Goal: Task Accomplishment & Management: Complete application form

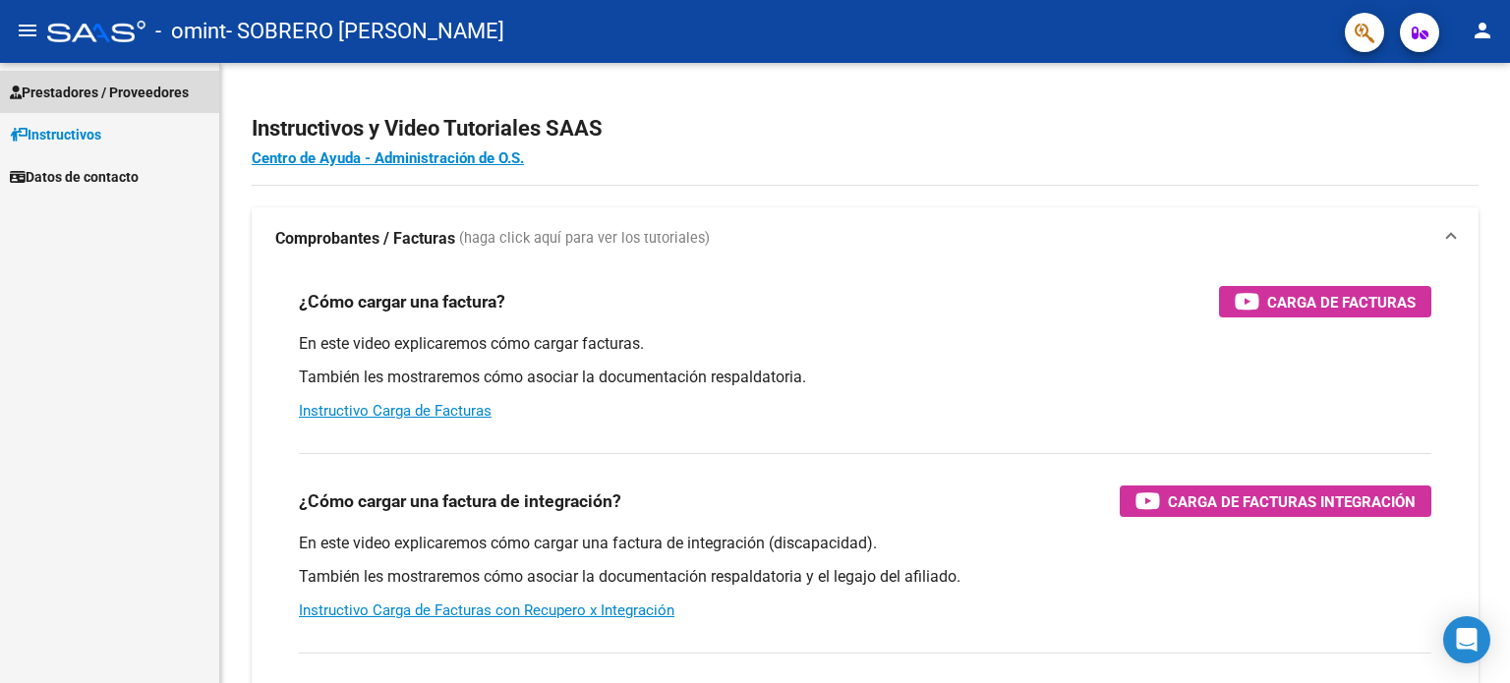
click at [126, 91] on span "Prestadores / Proveedores" at bounding box center [99, 93] width 179 height 22
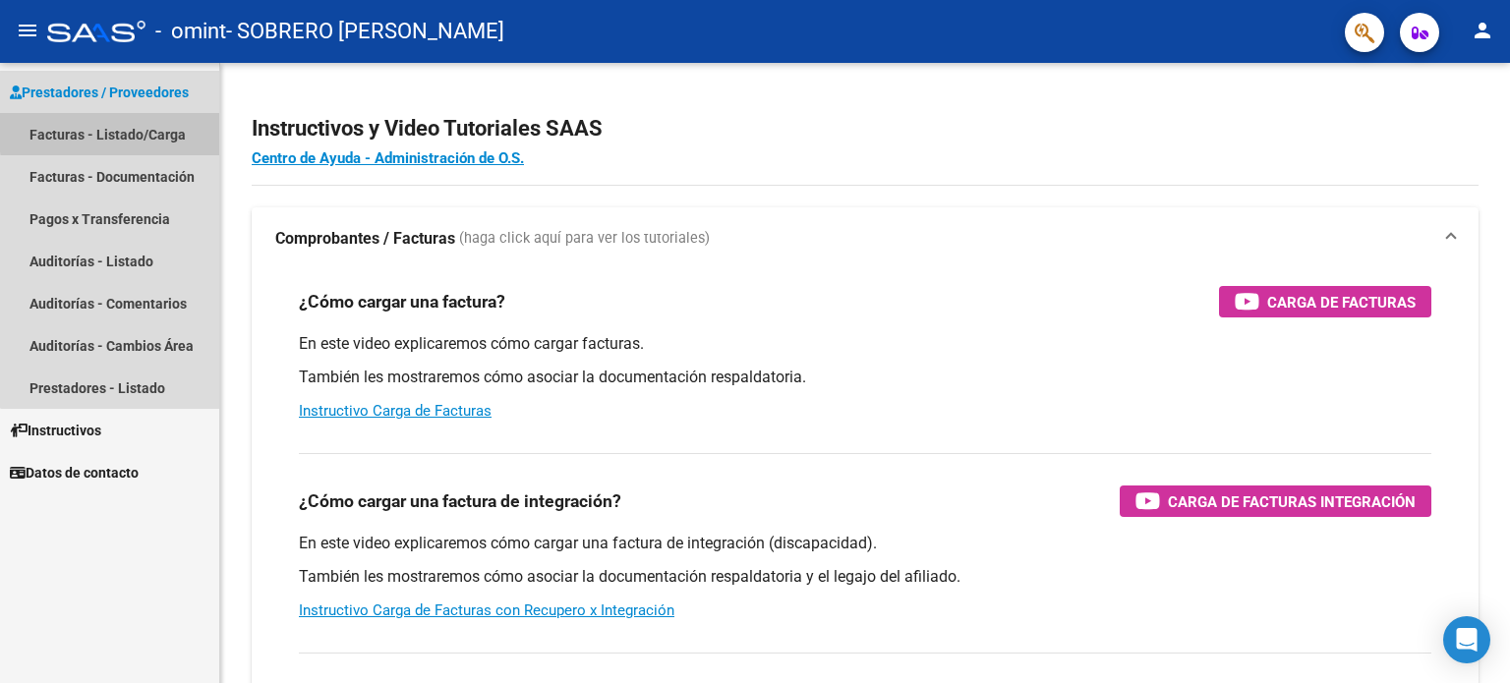
click at [123, 131] on link "Facturas - Listado/Carga" at bounding box center [109, 134] width 219 height 42
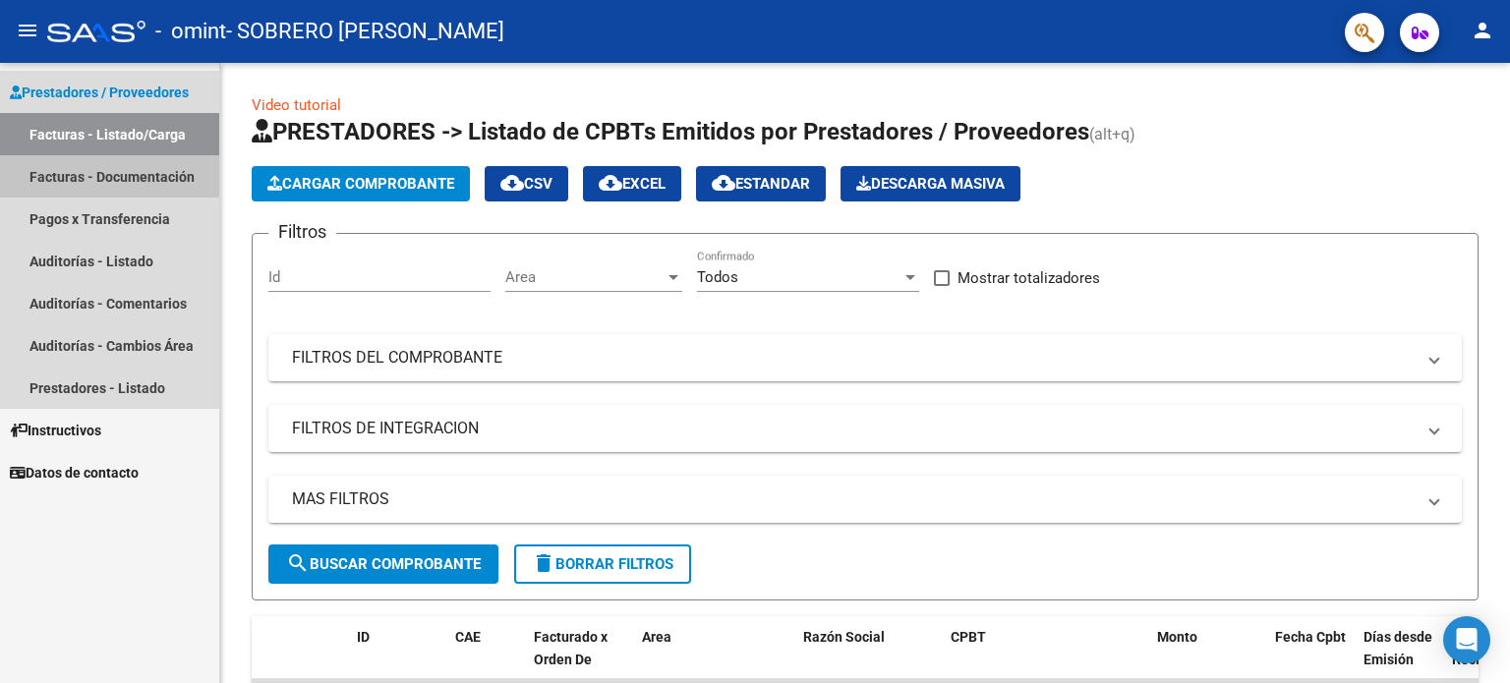
click at [93, 175] on link "Facturas - Documentación" at bounding box center [109, 176] width 219 height 42
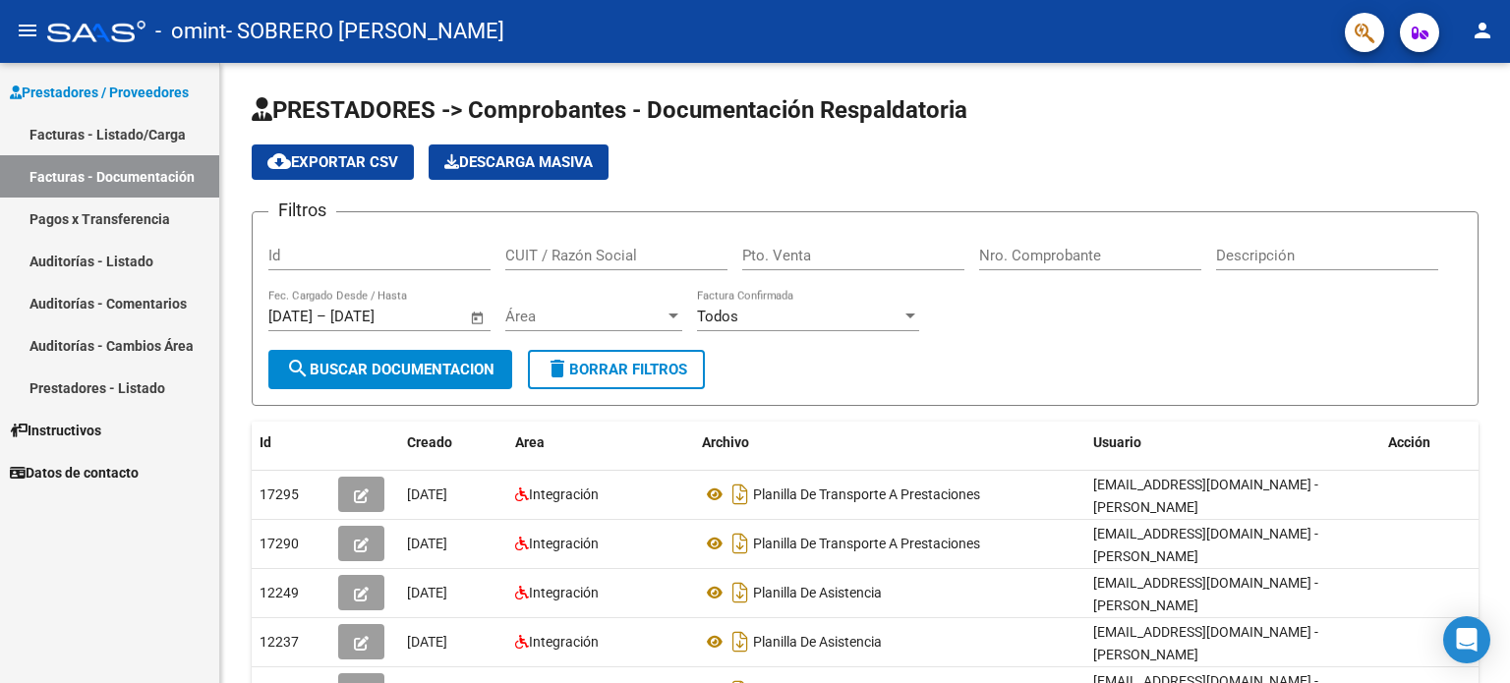
click at [125, 124] on link "Facturas - Listado/Carga" at bounding box center [109, 134] width 219 height 42
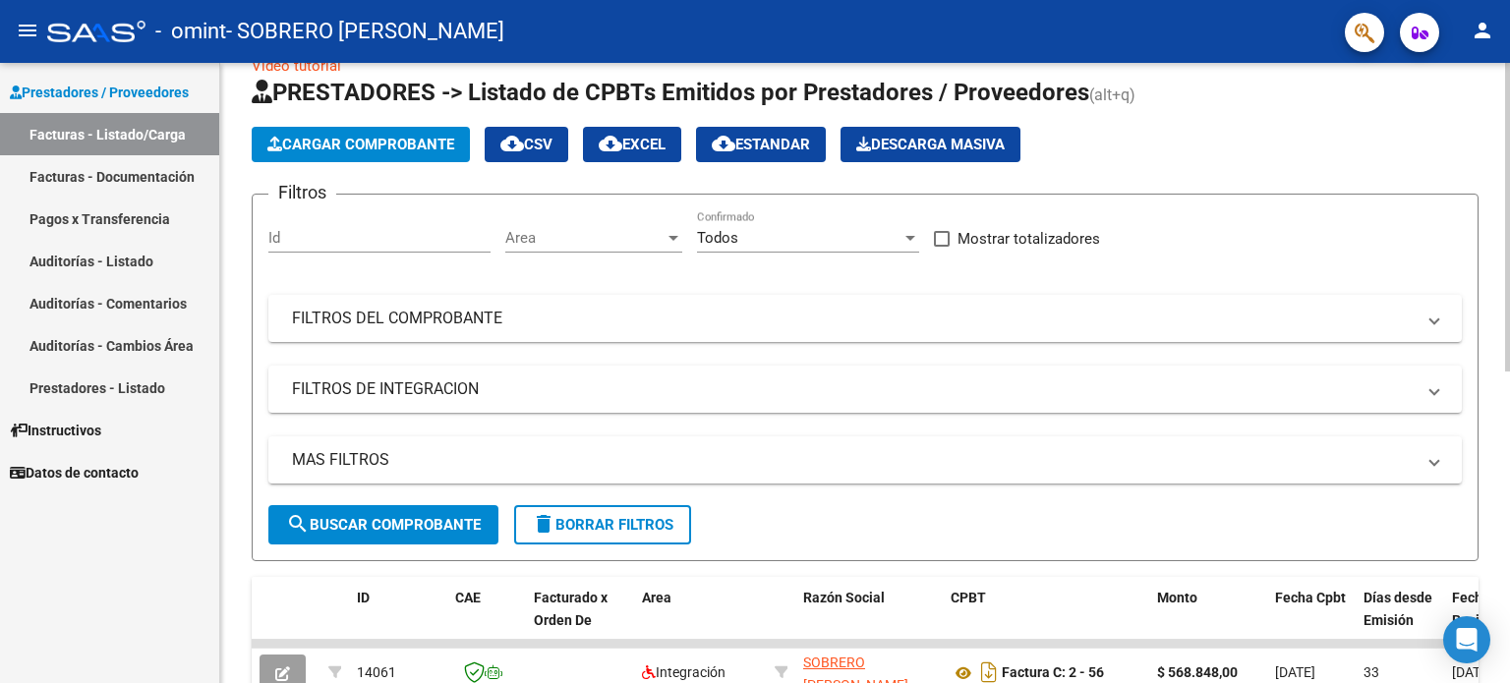
scroll to position [38, 0]
click at [383, 148] on span "Cargar Comprobante" at bounding box center [360, 146] width 187 height 18
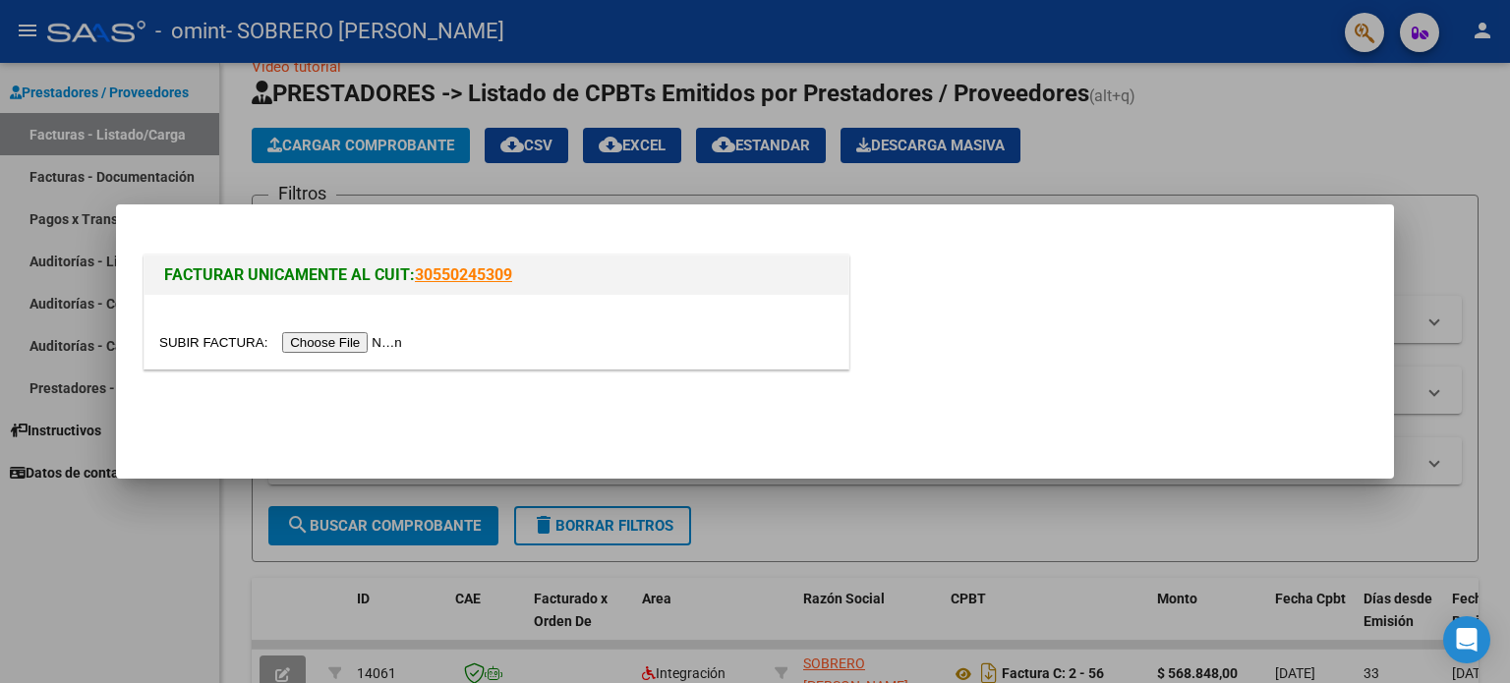
click at [363, 345] on input "file" at bounding box center [283, 342] width 249 height 21
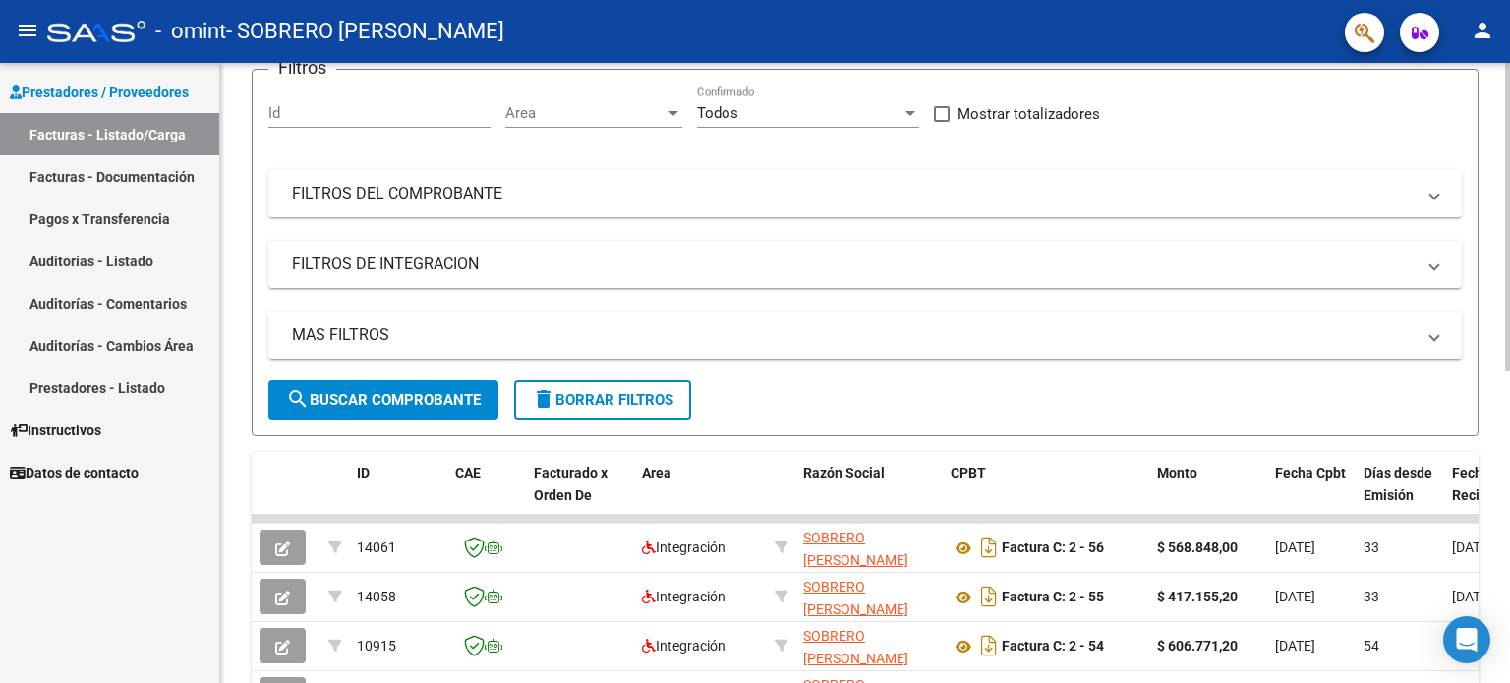
scroll to position [0, 0]
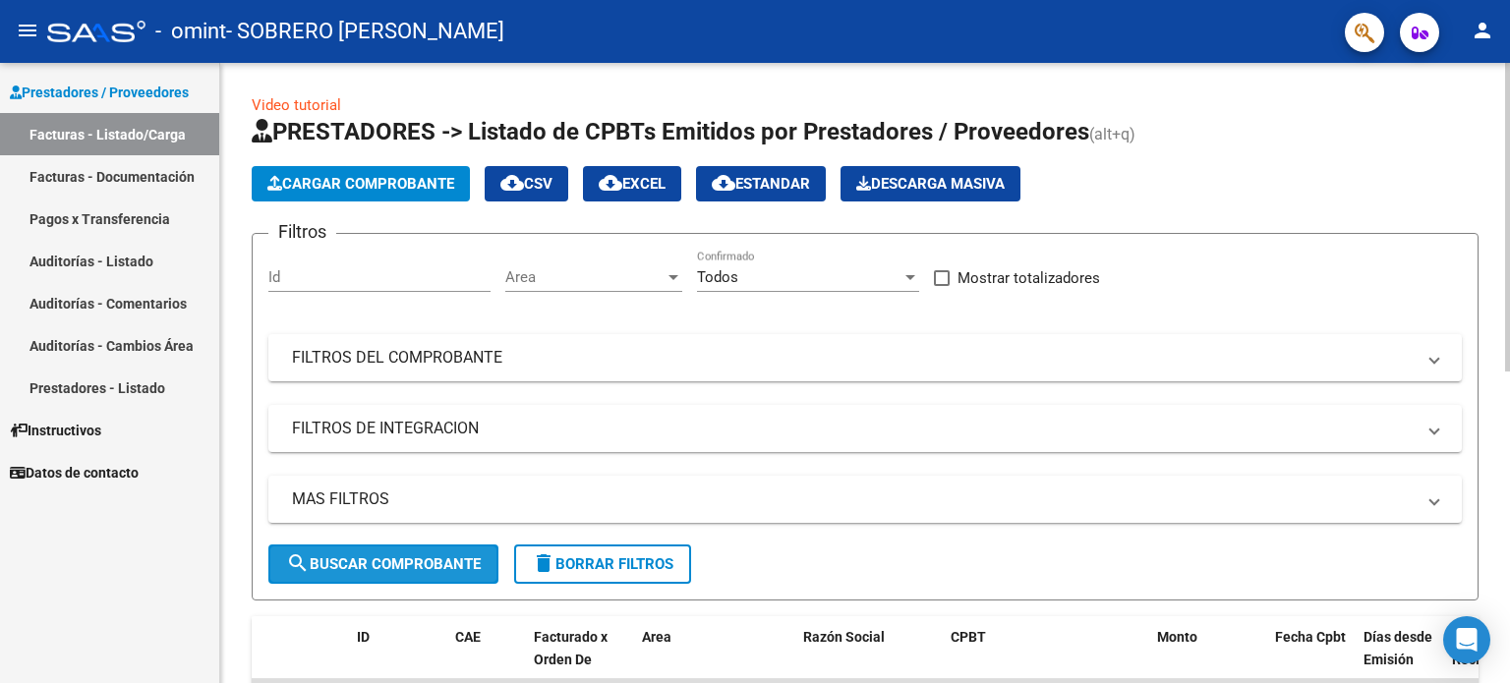
click at [429, 555] on span "search Buscar Comprobante" at bounding box center [383, 564] width 195 height 18
click at [300, 106] on link "Video tutorial" at bounding box center [296, 105] width 89 height 18
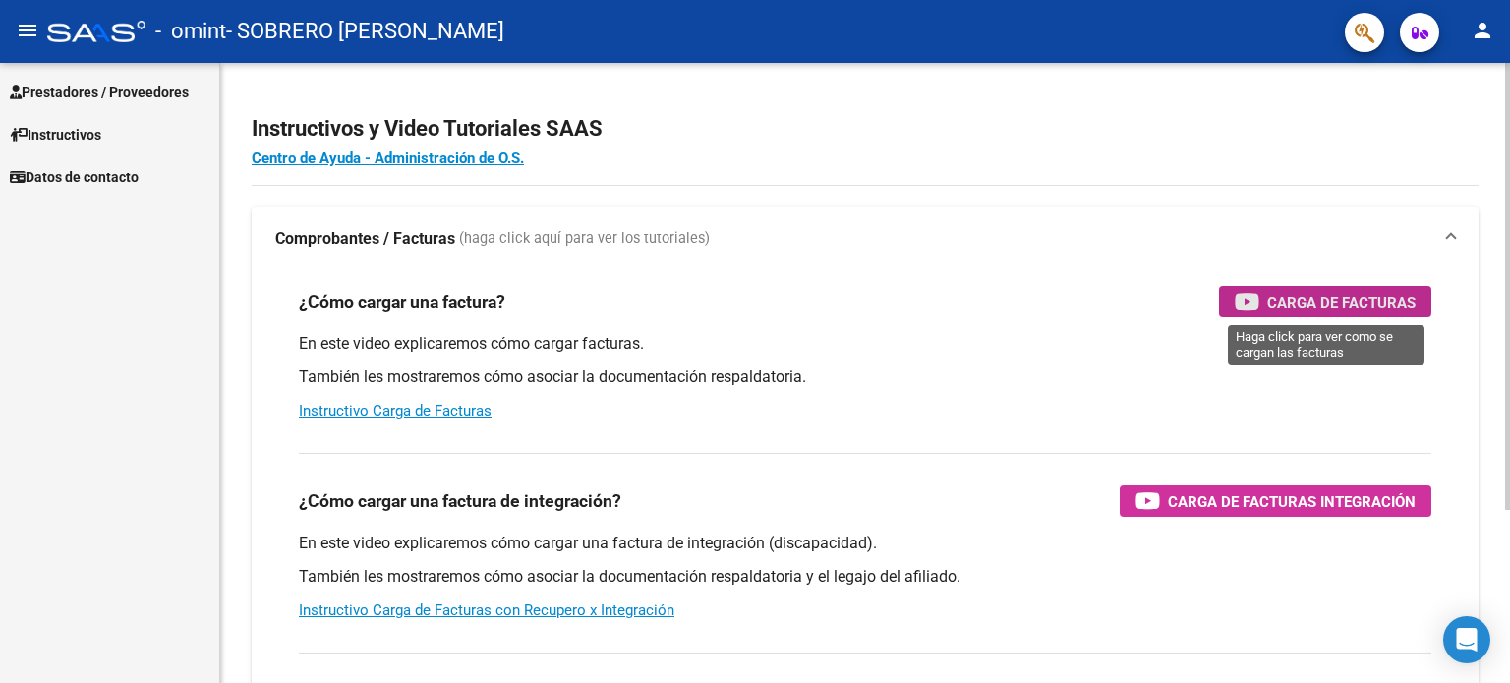
click at [1299, 295] on span "Carga de Facturas" at bounding box center [1341, 302] width 148 height 25
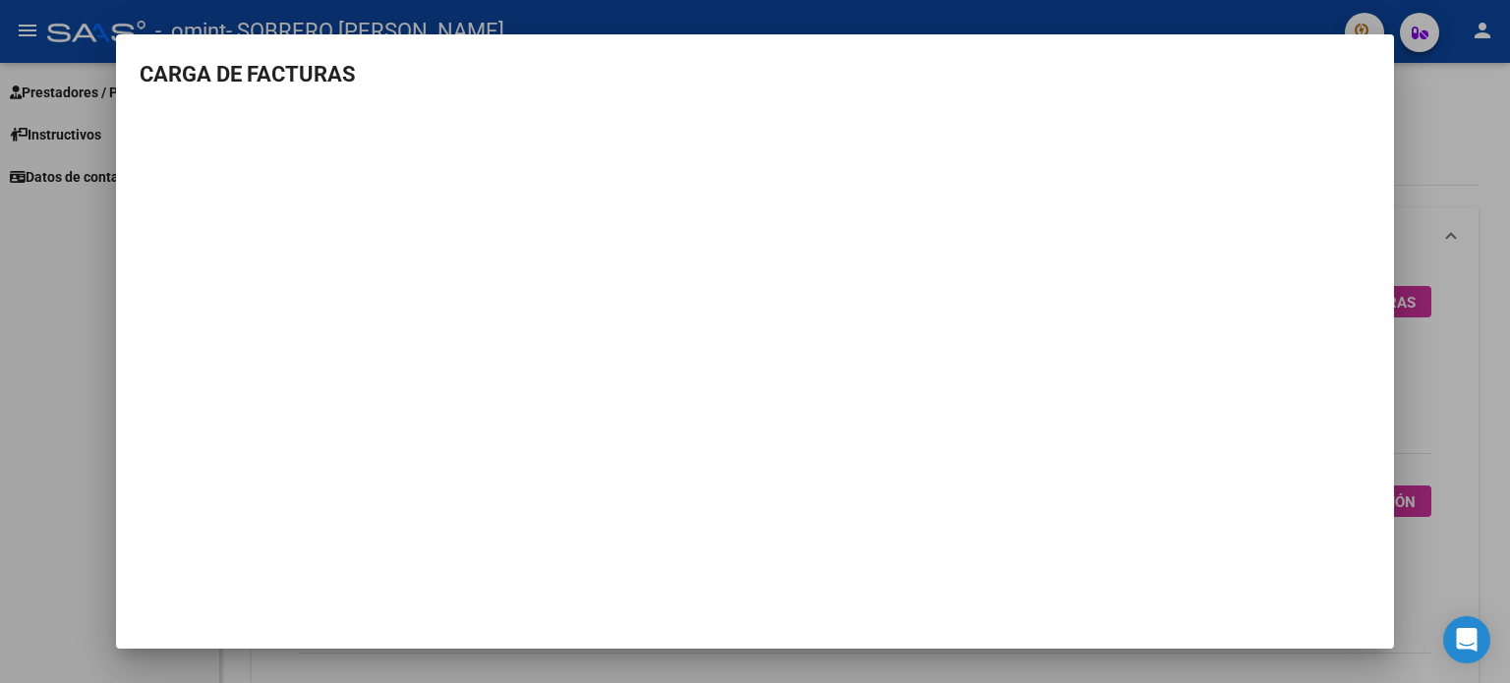
click at [63, 365] on div at bounding box center [755, 341] width 1510 height 683
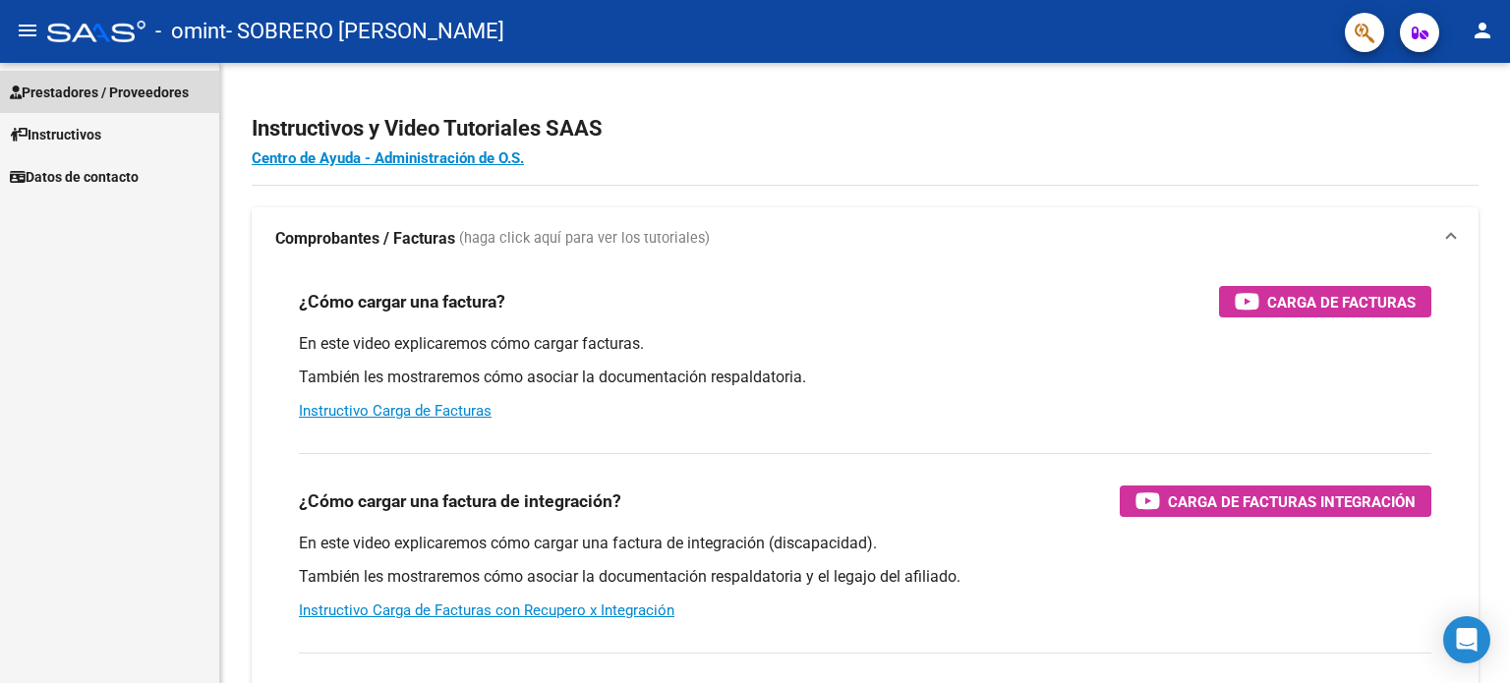
click at [91, 94] on span "Prestadores / Proveedores" at bounding box center [99, 93] width 179 height 22
click at [130, 85] on span "Prestadores / Proveedores" at bounding box center [99, 93] width 179 height 22
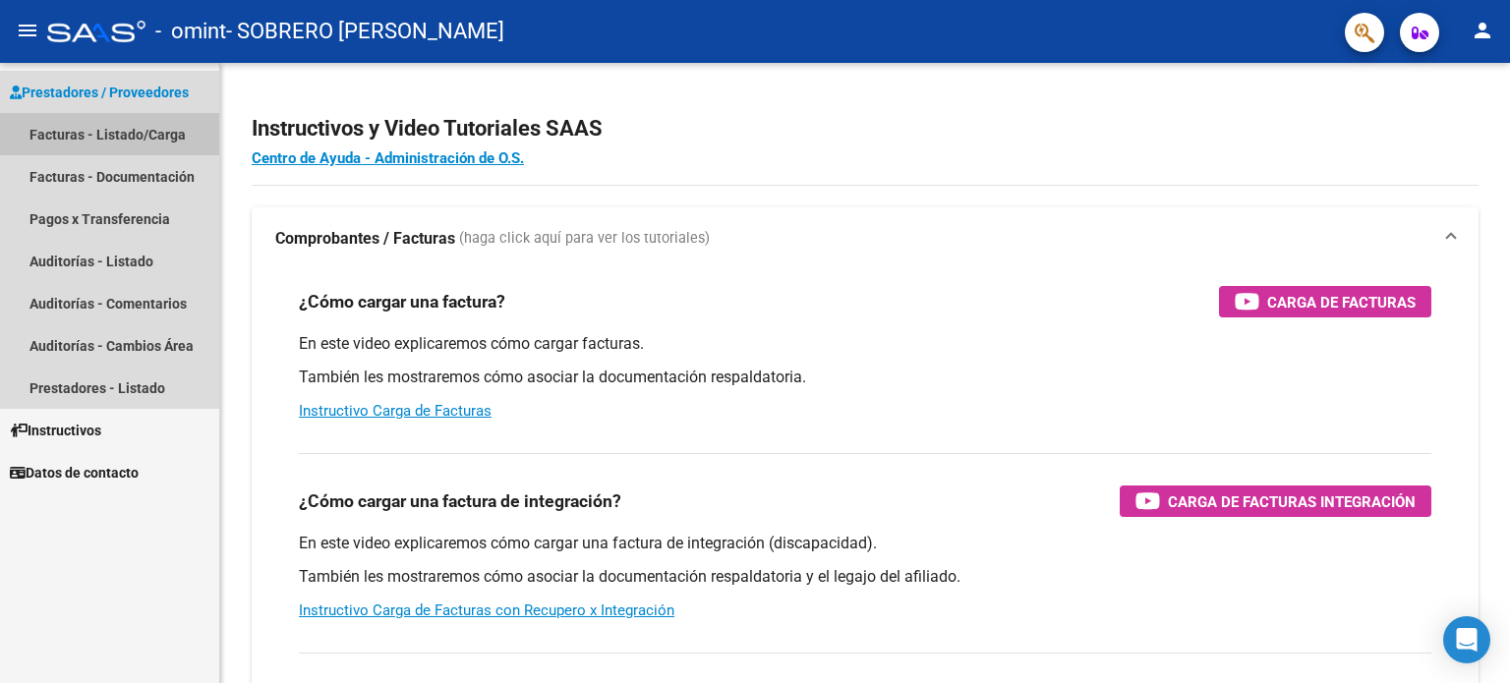
click at [97, 137] on link "Facturas - Listado/Carga" at bounding box center [109, 134] width 219 height 42
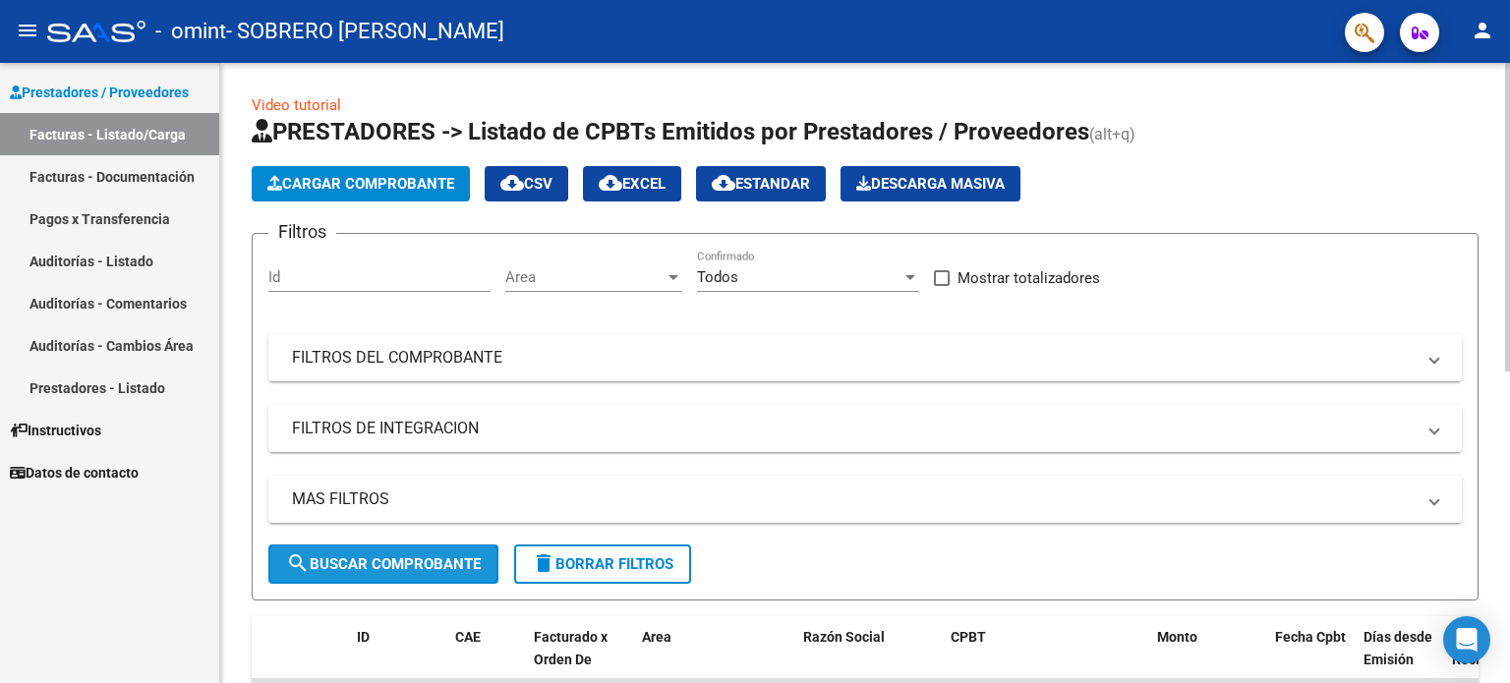
click at [429, 555] on span "search Buscar Comprobante" at bounding box center [383, 564] width 195 height 18
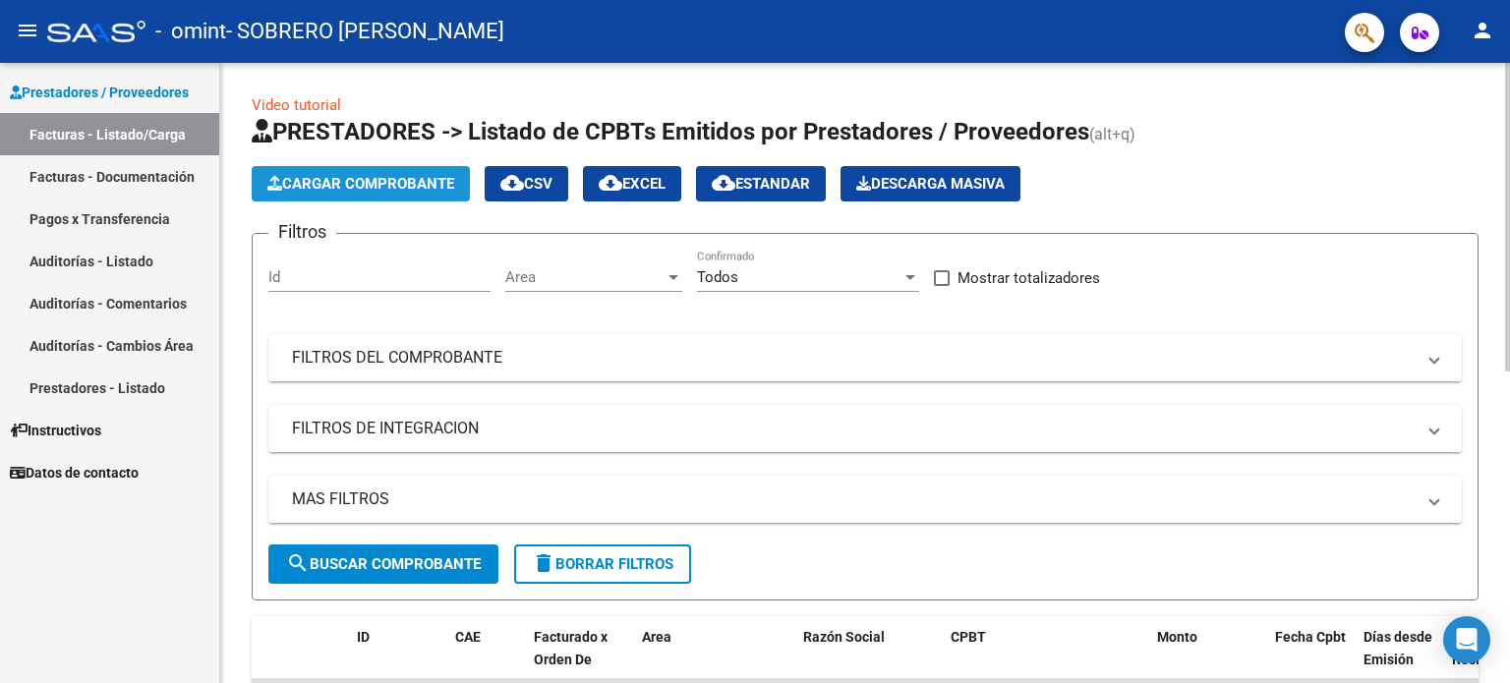
click at [368, 170] on button "Cargar Comprobante" at bounding box center [361, 183] width 218 height 35
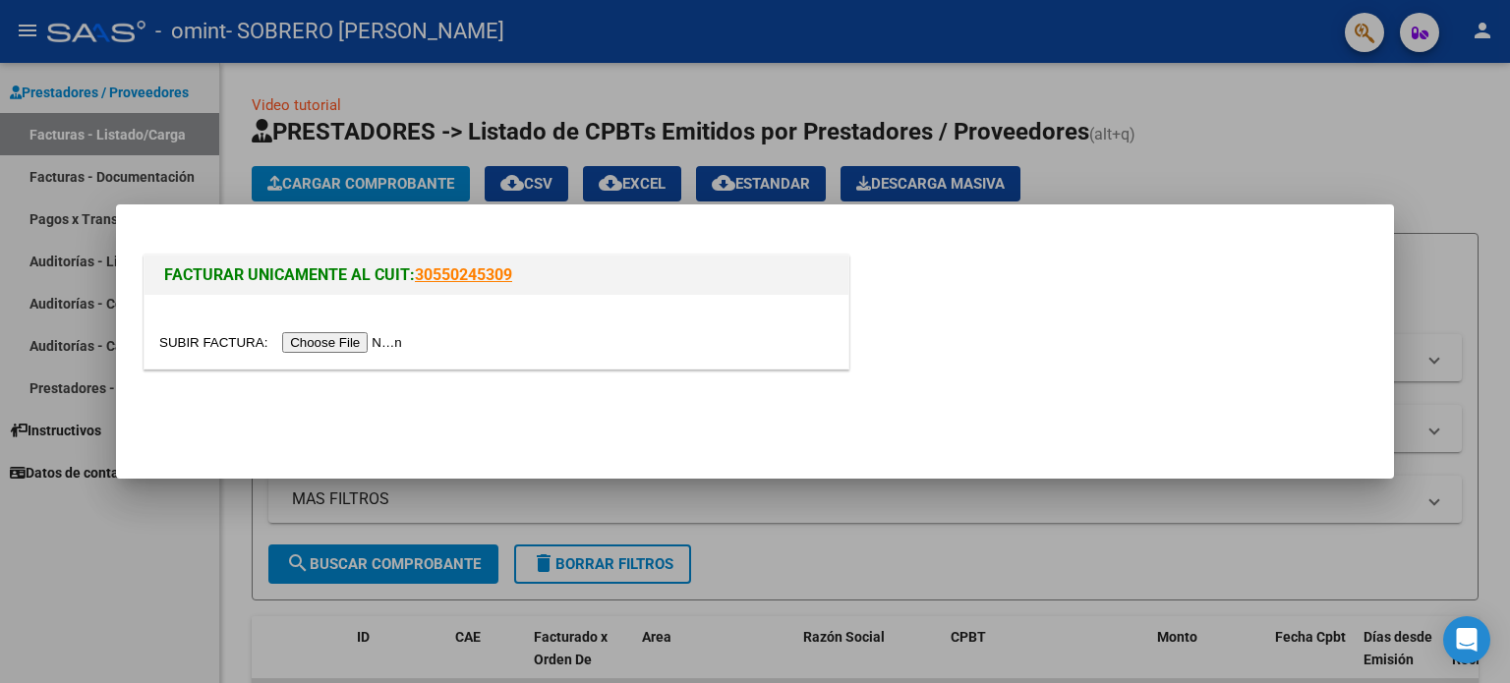
click at [374, 337] on input "file" at bounding box center [283, 342] width 249 height 21
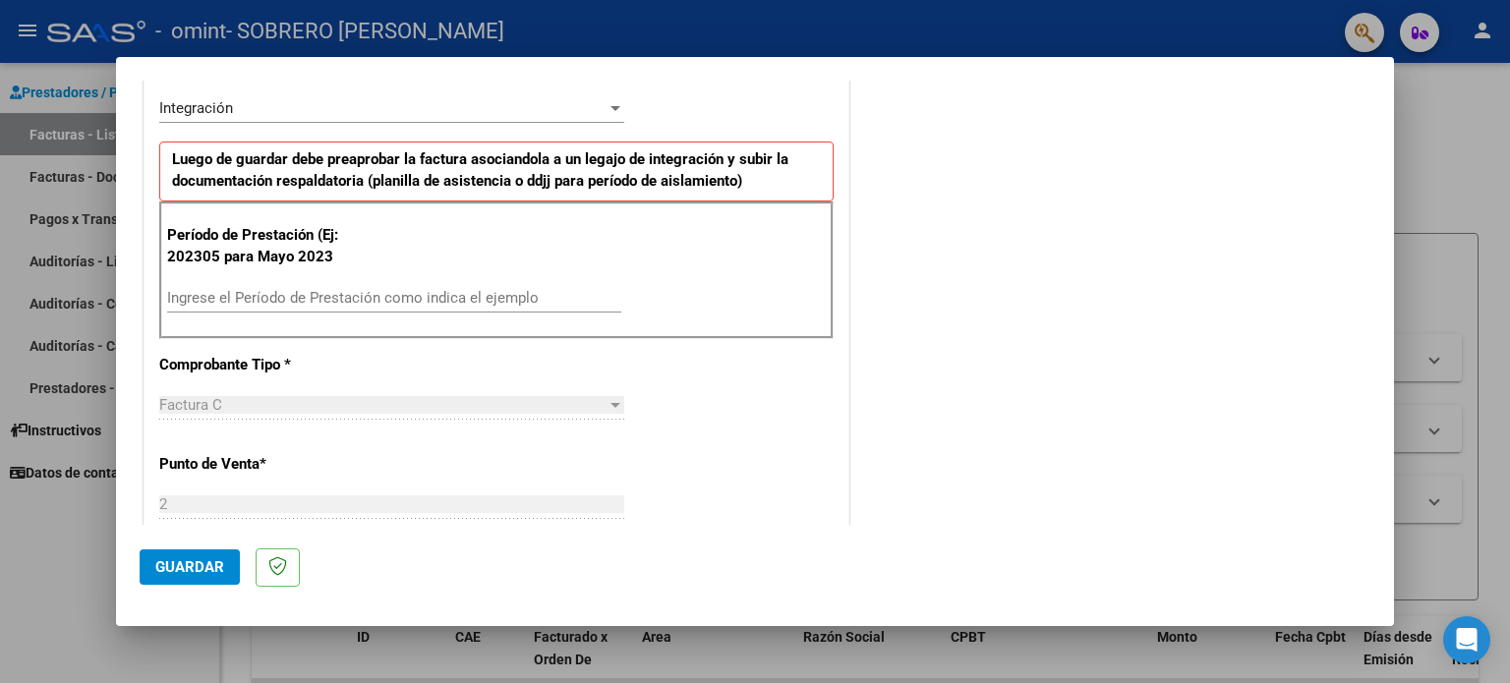
scroll to position [452, 0]
click at [35, 602] on div at bounding box center [755, 341] width 1510 height 683
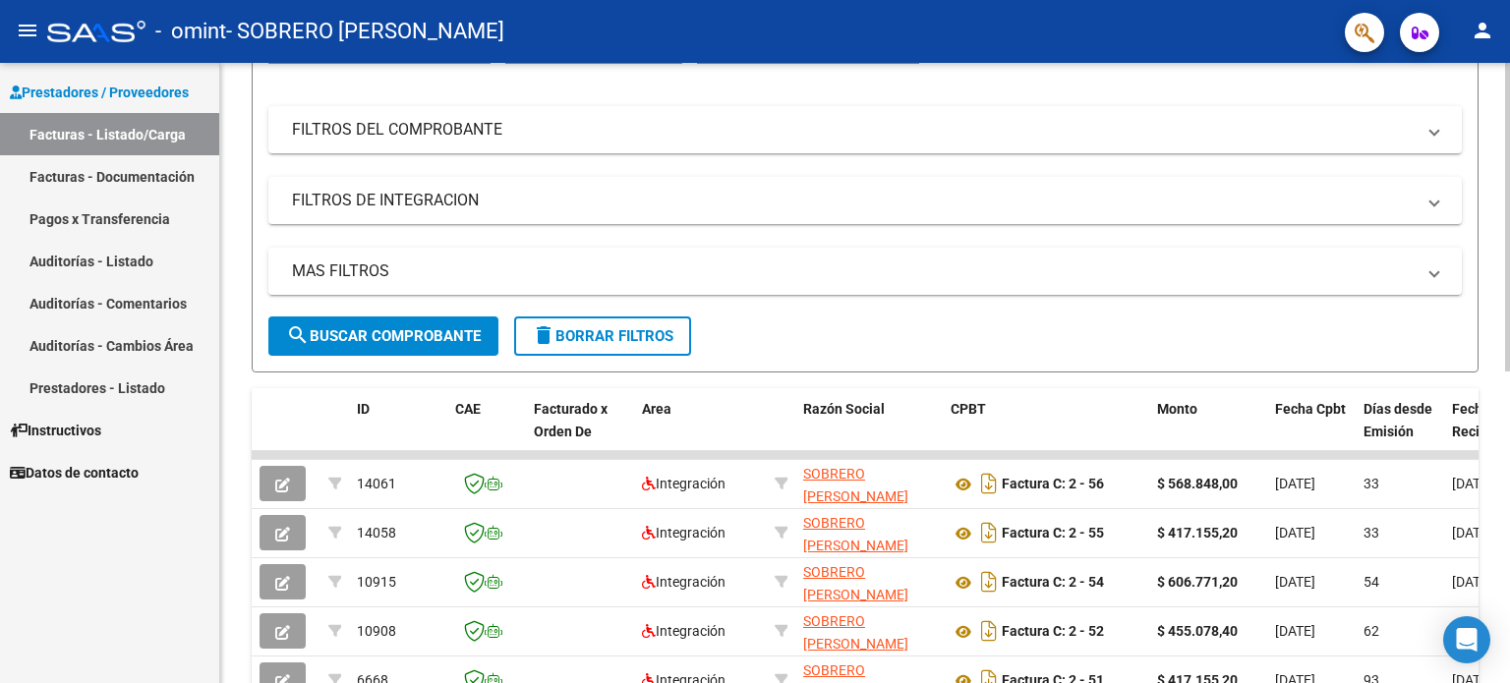
scroll to position [0, 0]
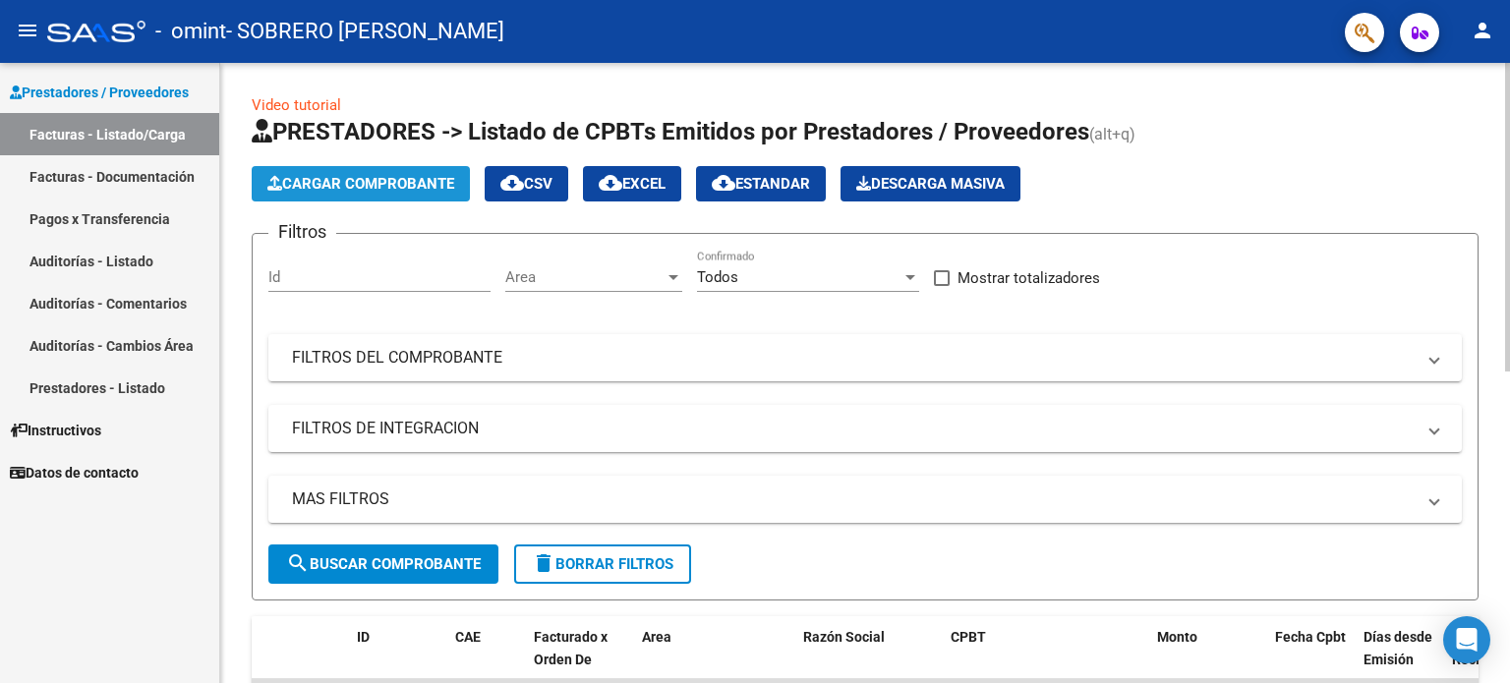
click at [404, 186] on span "Cargar Comprobante" at bounding box center [360, 184] width 187 height 18
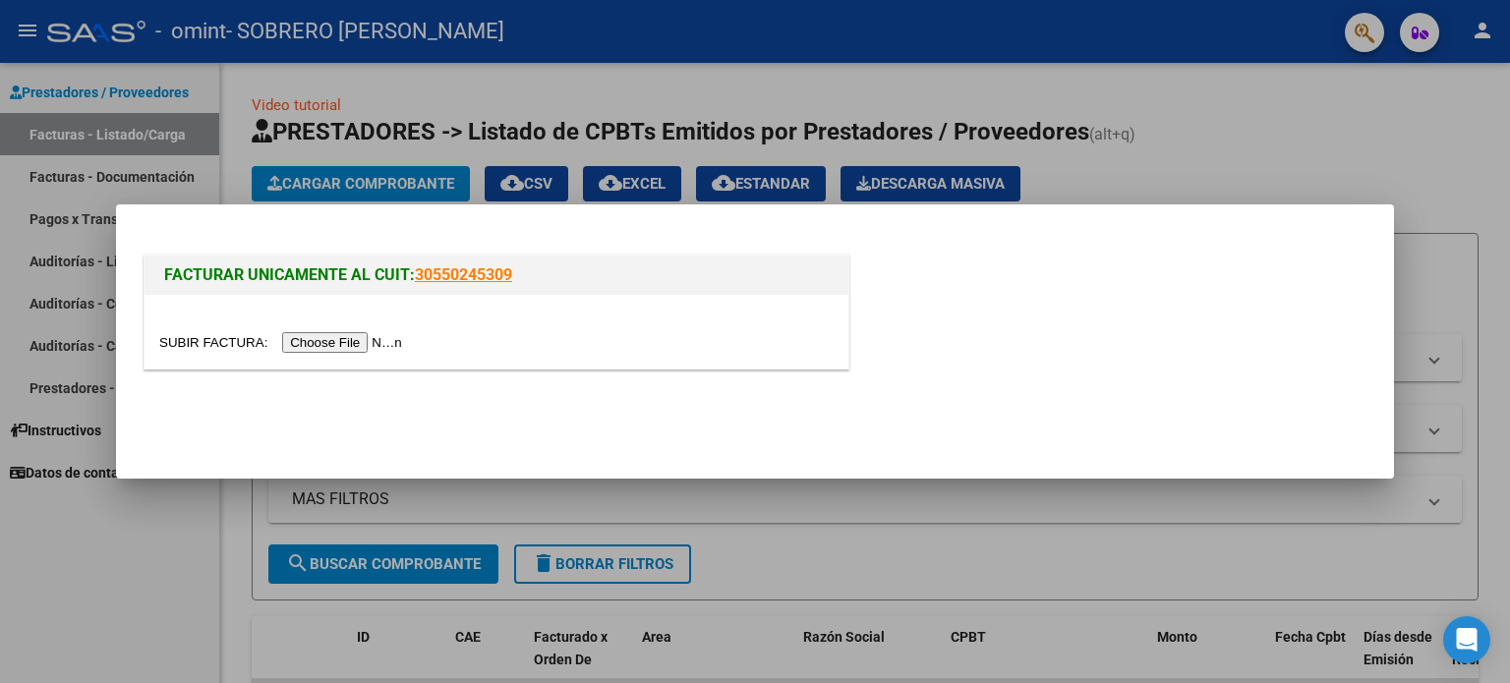
click at [350, 338] on input "file" at bounding box center [283, 342] width 249 height 21
click at [206, 552] on div at bounding box center [755, 341] width 1510 height 683
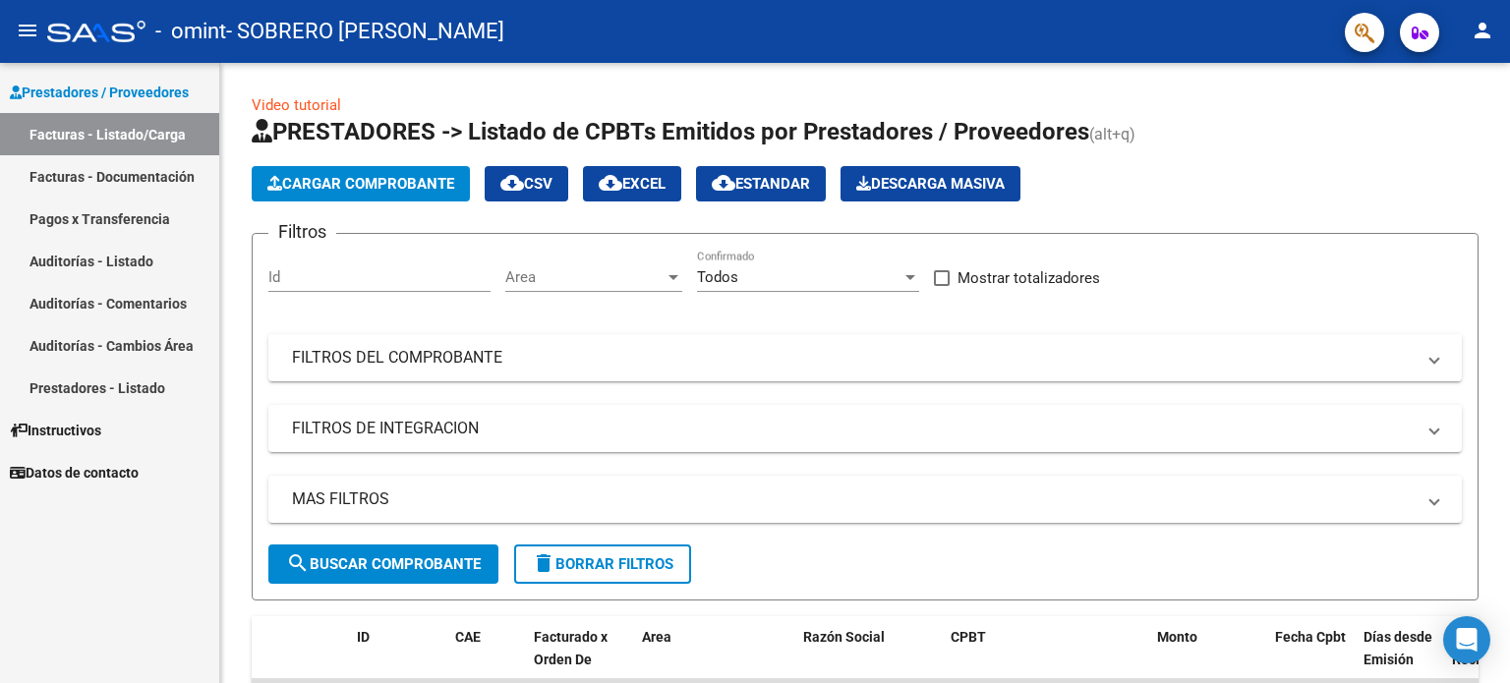
click at [206, 552] on div "Prestadores / Proveedores Facturas - Listado/Carga Facturas - Documentación Pag…" at bounding box center [109, 373] width 219 height 620
click at [413, 177] on span "Cargar Comprobante" at bounding box center [360, 184] width 187 height 18
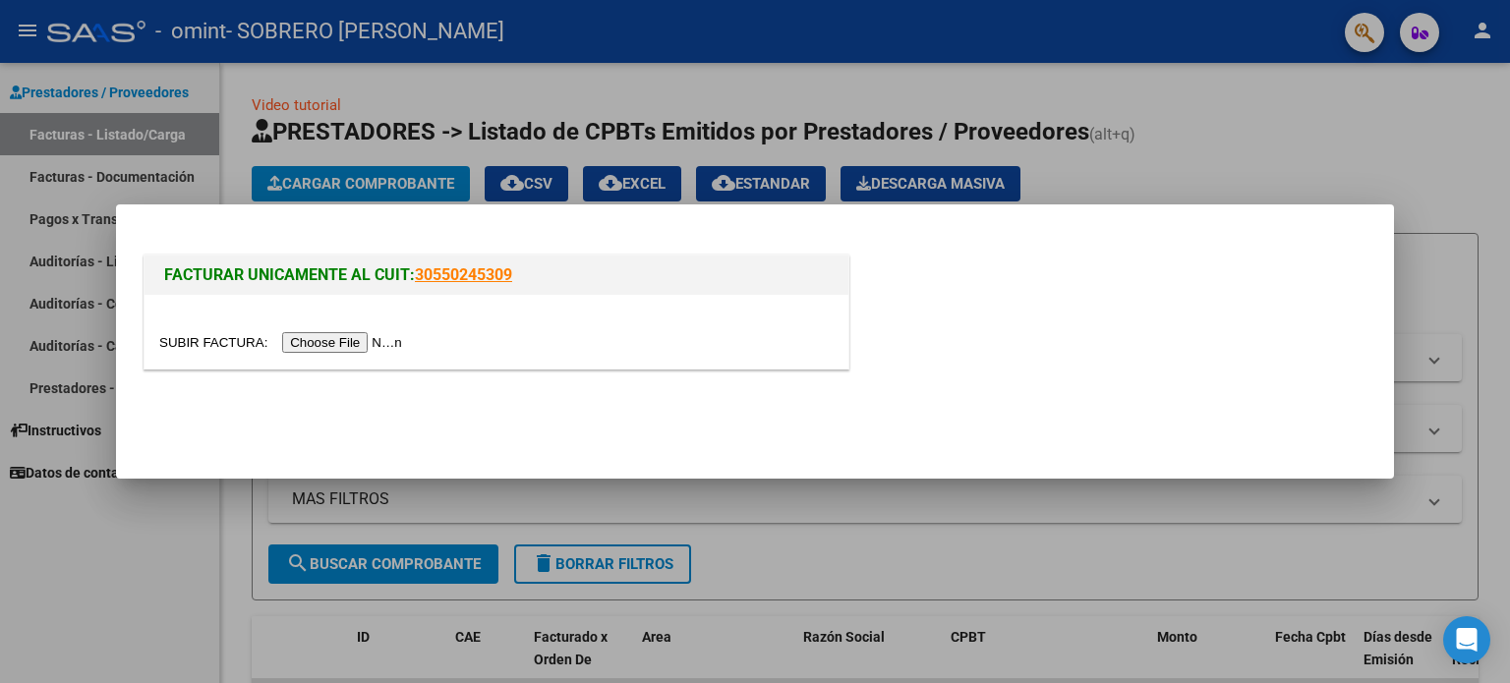
click at [378, 337] on input "file" at bounding box center [283, 342] width 249 height 21
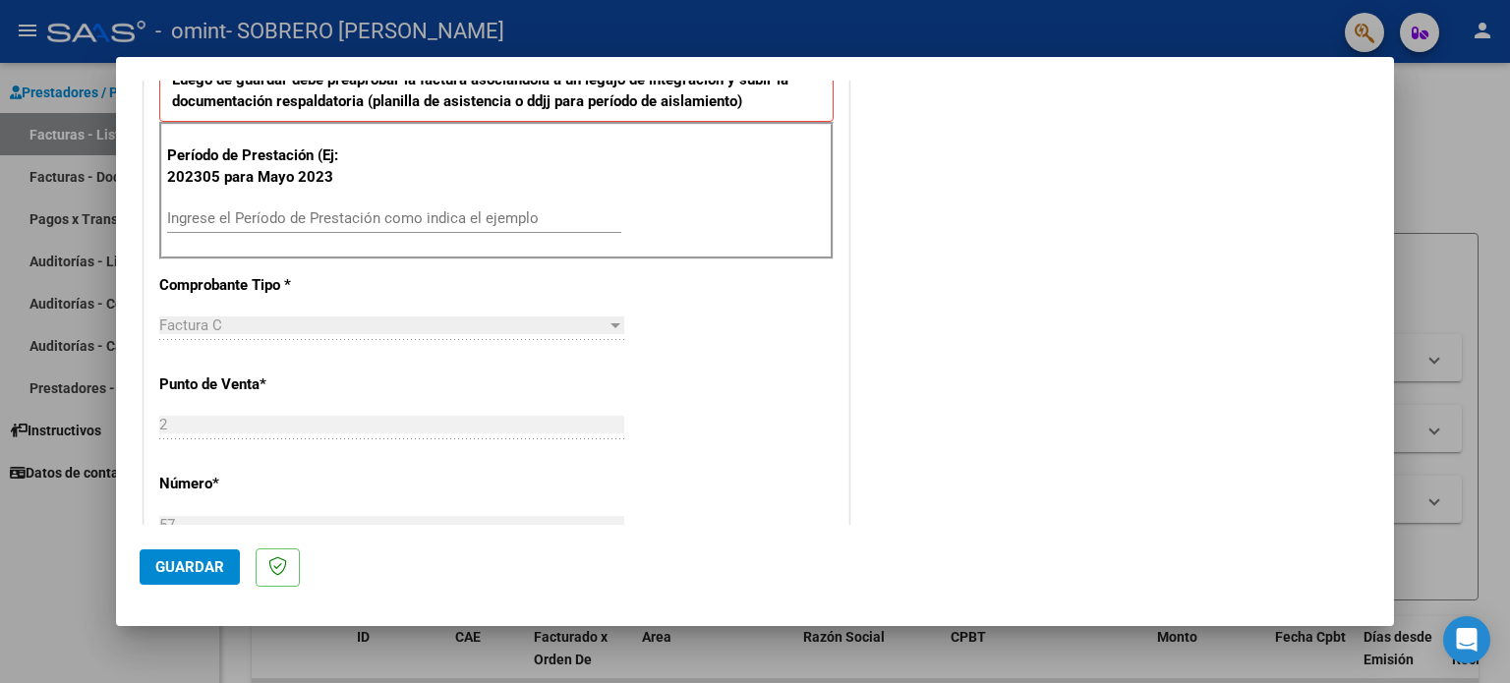
scroll to position [534, 0]
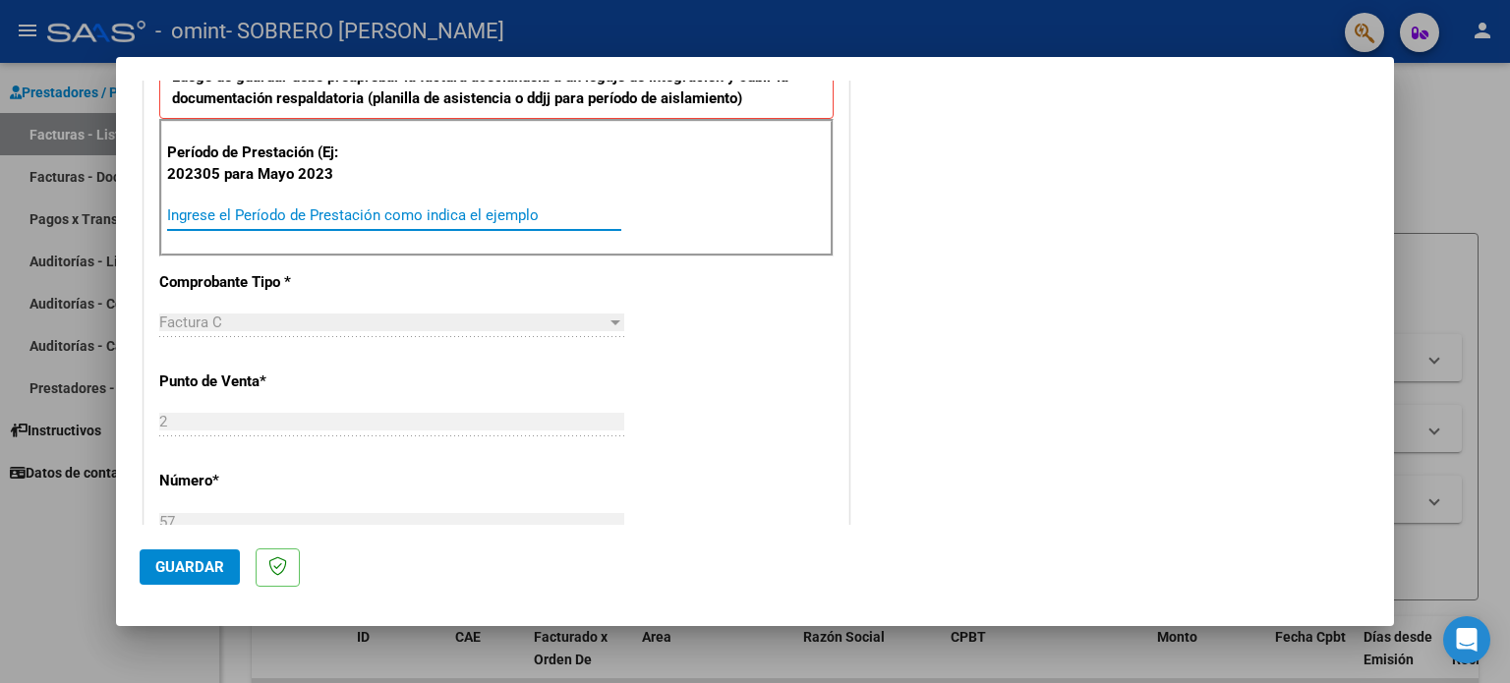
click at [330, 209] on input "Ingrese el Período de Prestación como indica el ejemplo" at bounding box center [394, 215] width 454 height 18
type input "202507"
click at [322, 271] on p "Comprobante Tipo *" at bounding box center [260, 282] width 203 height 23
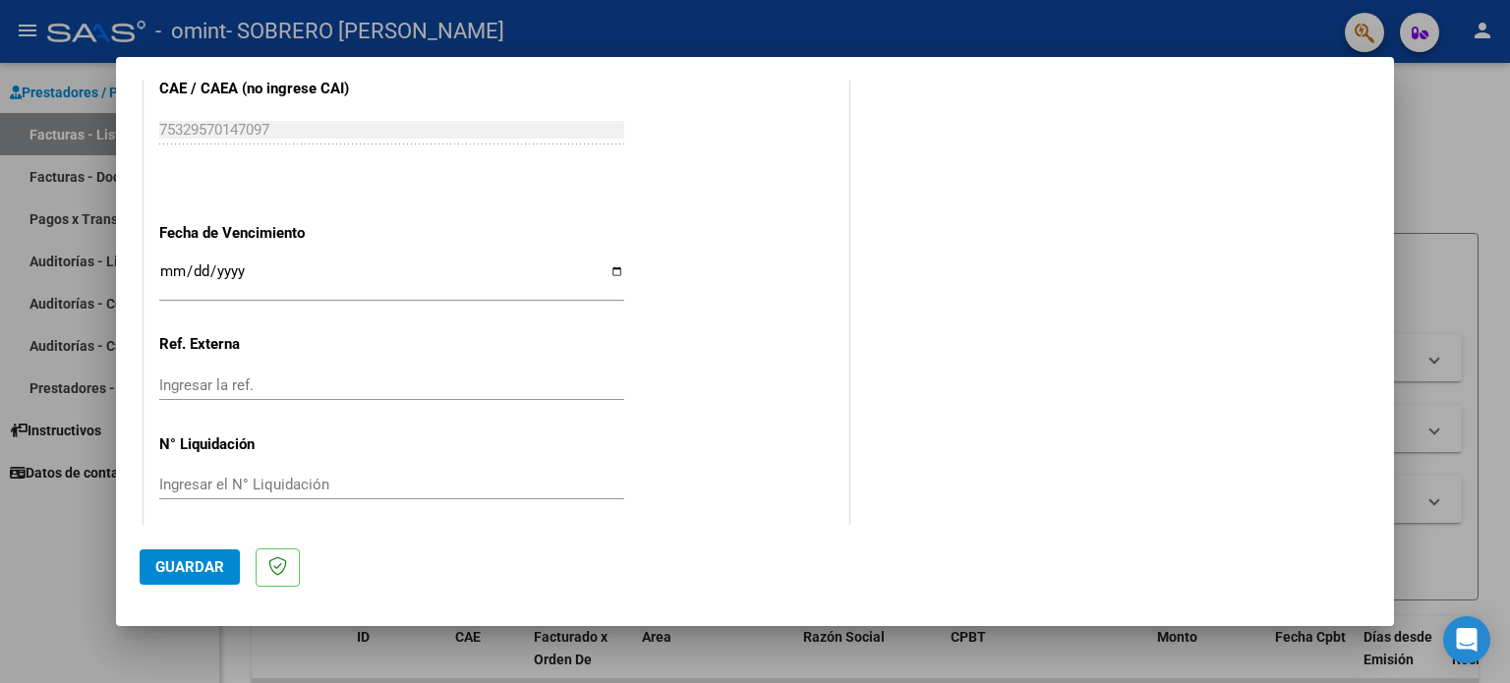
scroll to position [1247, 0]
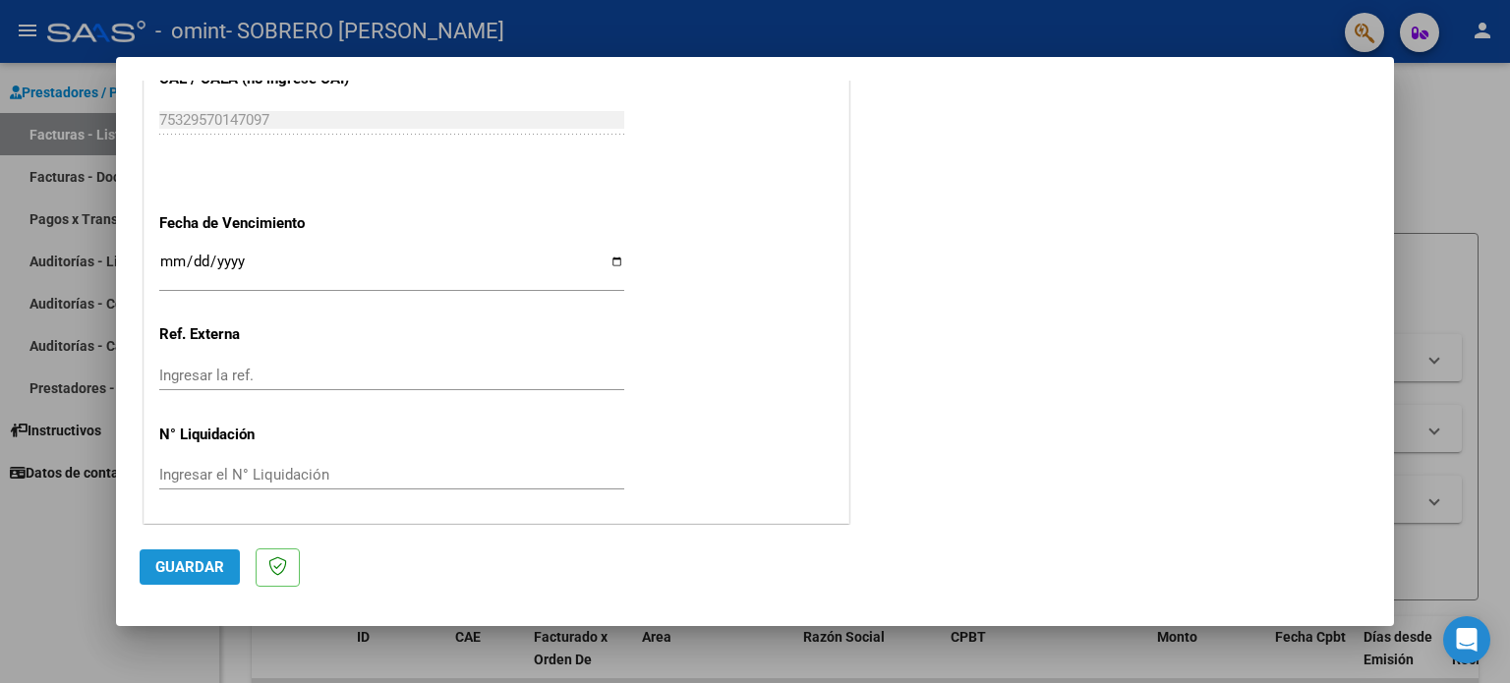
click at [191, 562] on span "Guardar" at bounding box center [189, 567] width 69 height 18
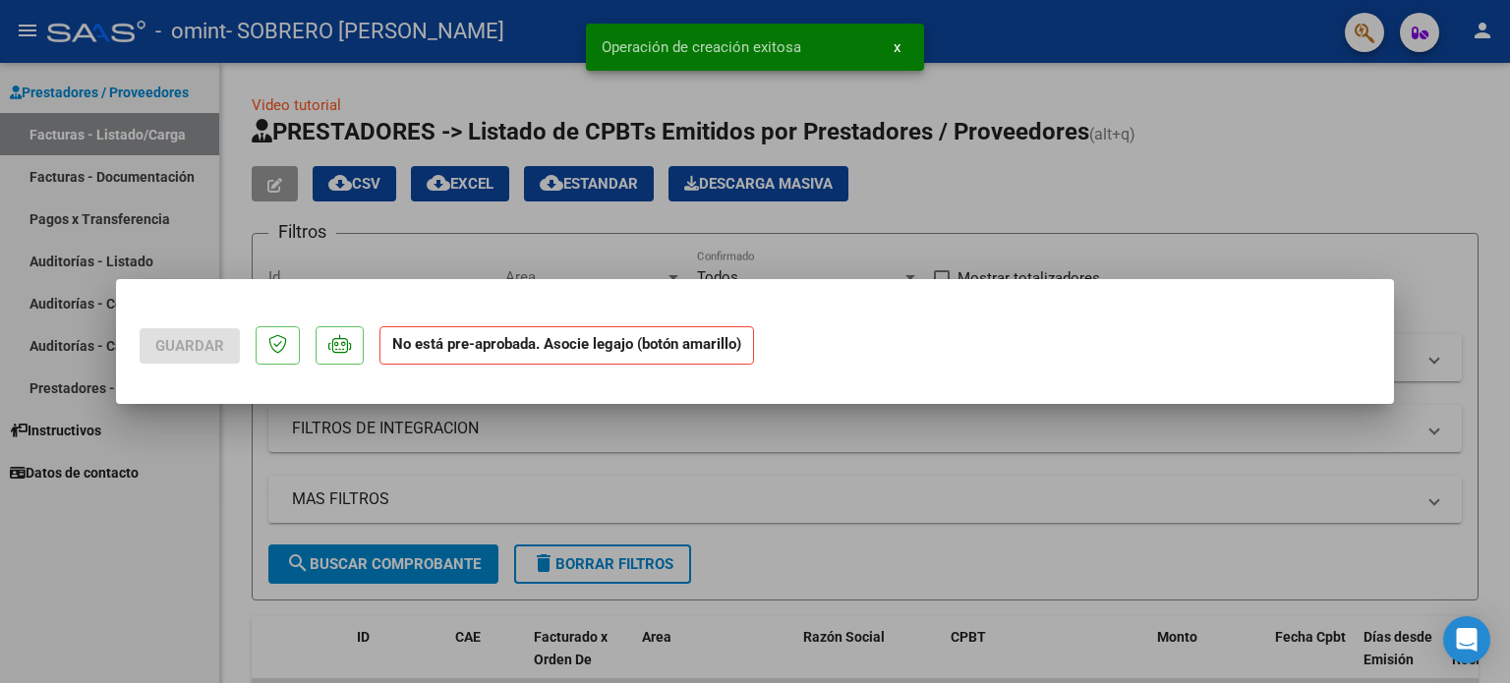
scroll to position [0, 0]
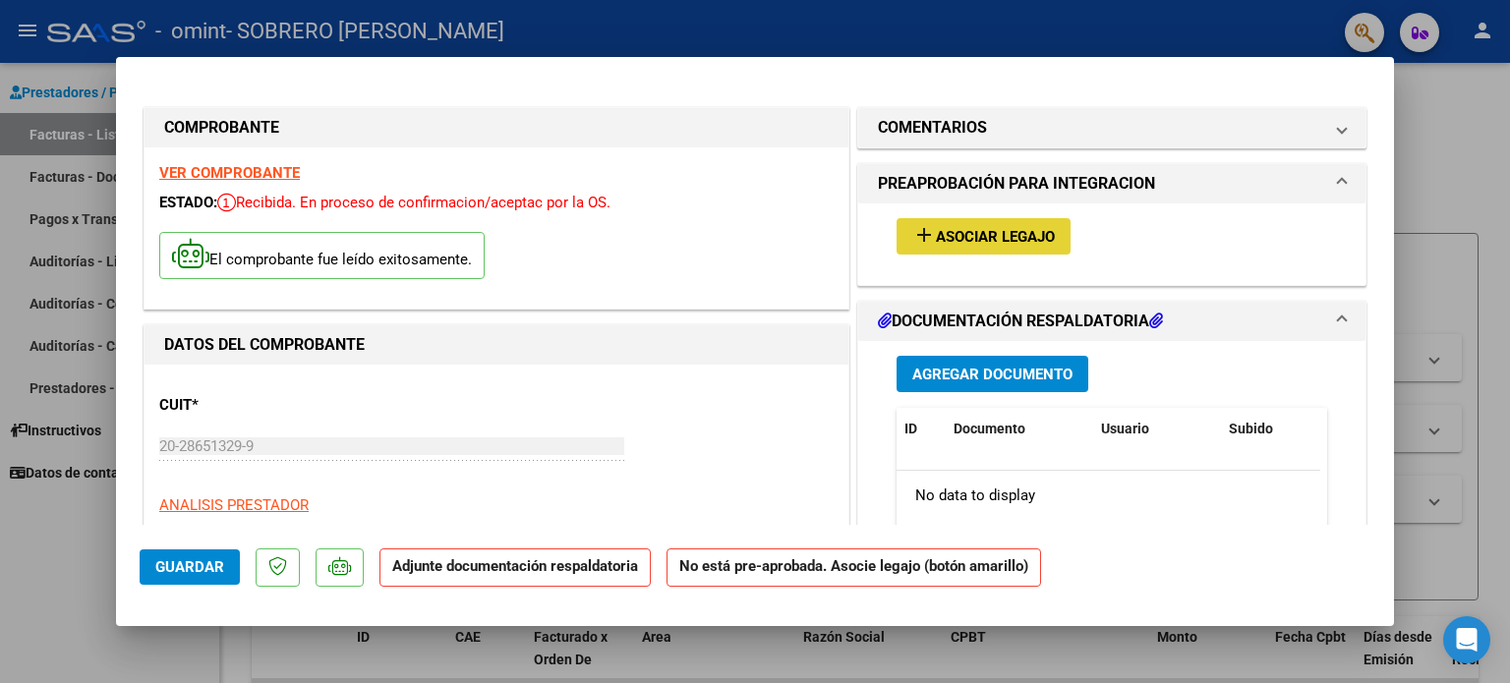
click at [943, 228] on span "Asociar Legajo" at bounding box center [995, 237] width 119 height 18
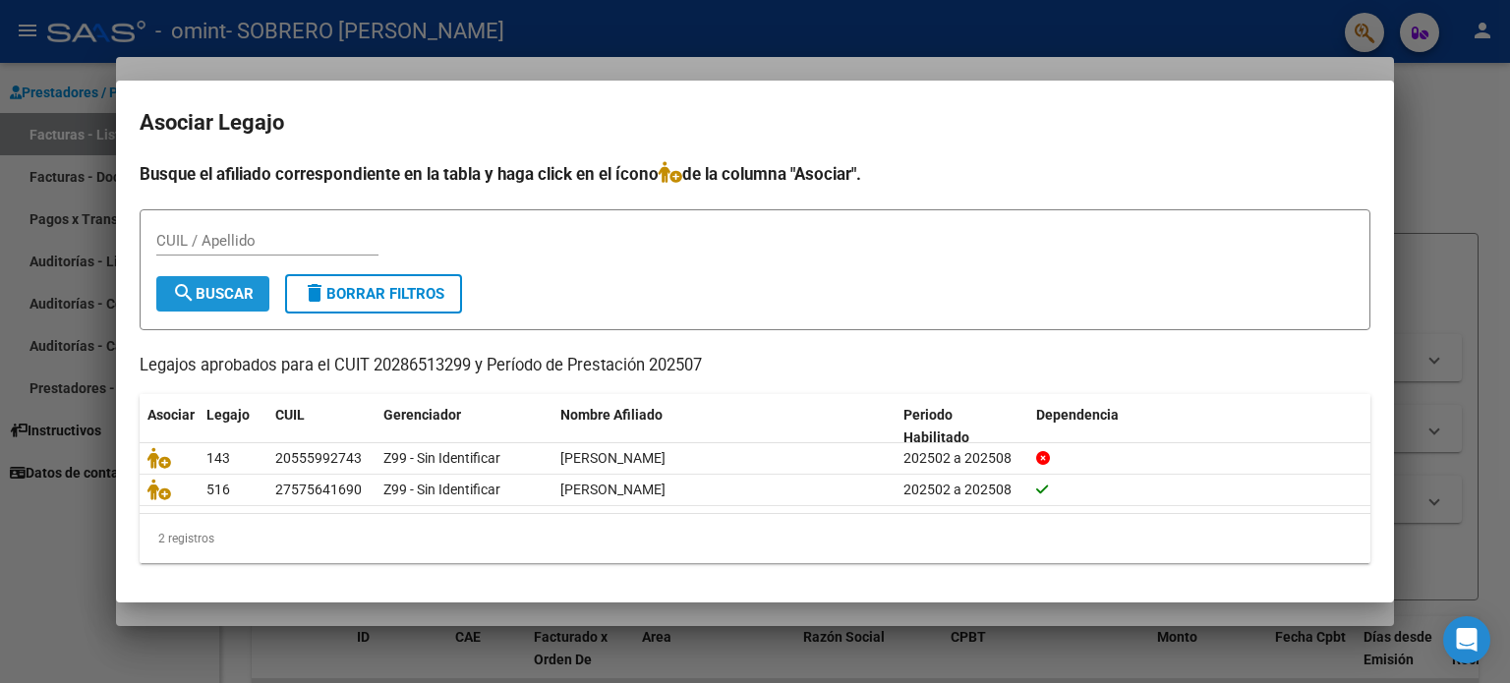
click at [225, 290] on span "search Buscar" at bounding box center [213, 294] width 82 height 18
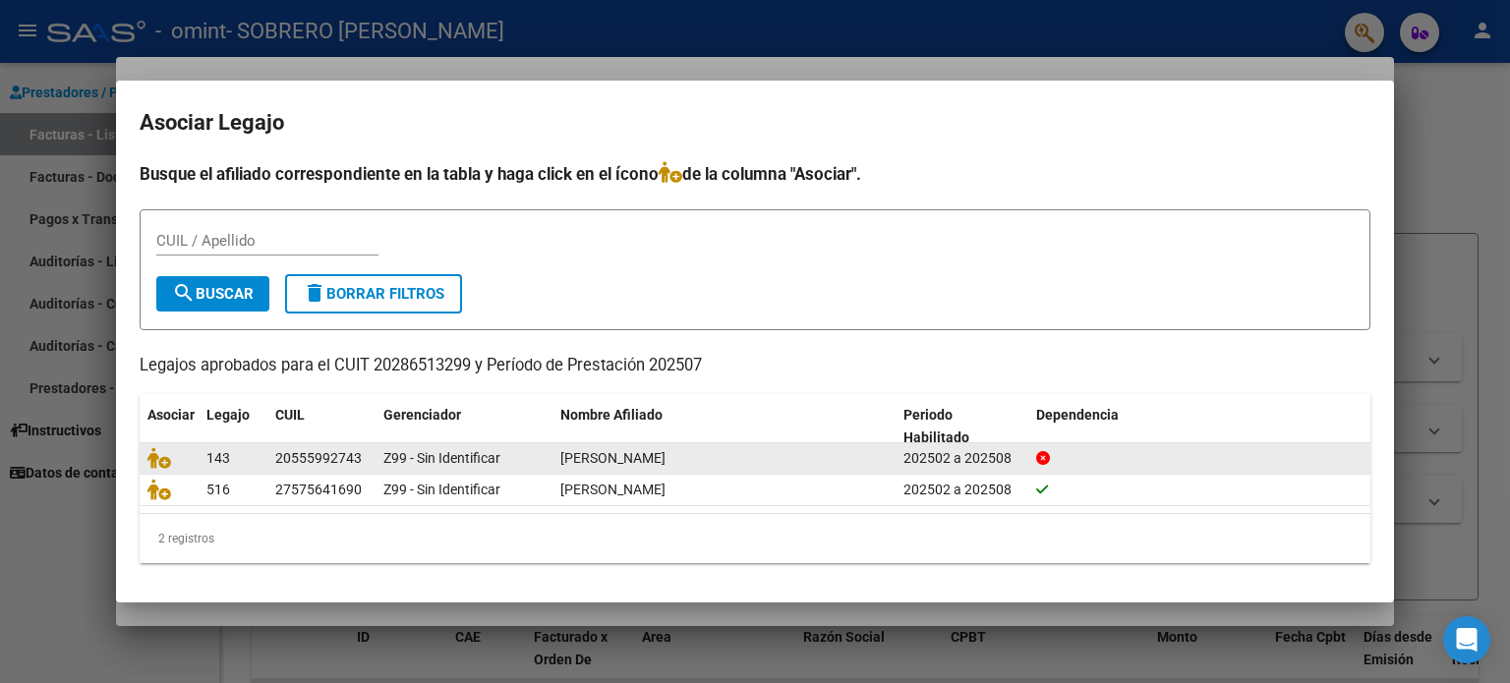
click at [287, 456] on div "20555992743" at bounding box center [318, 458] width 87 height 23
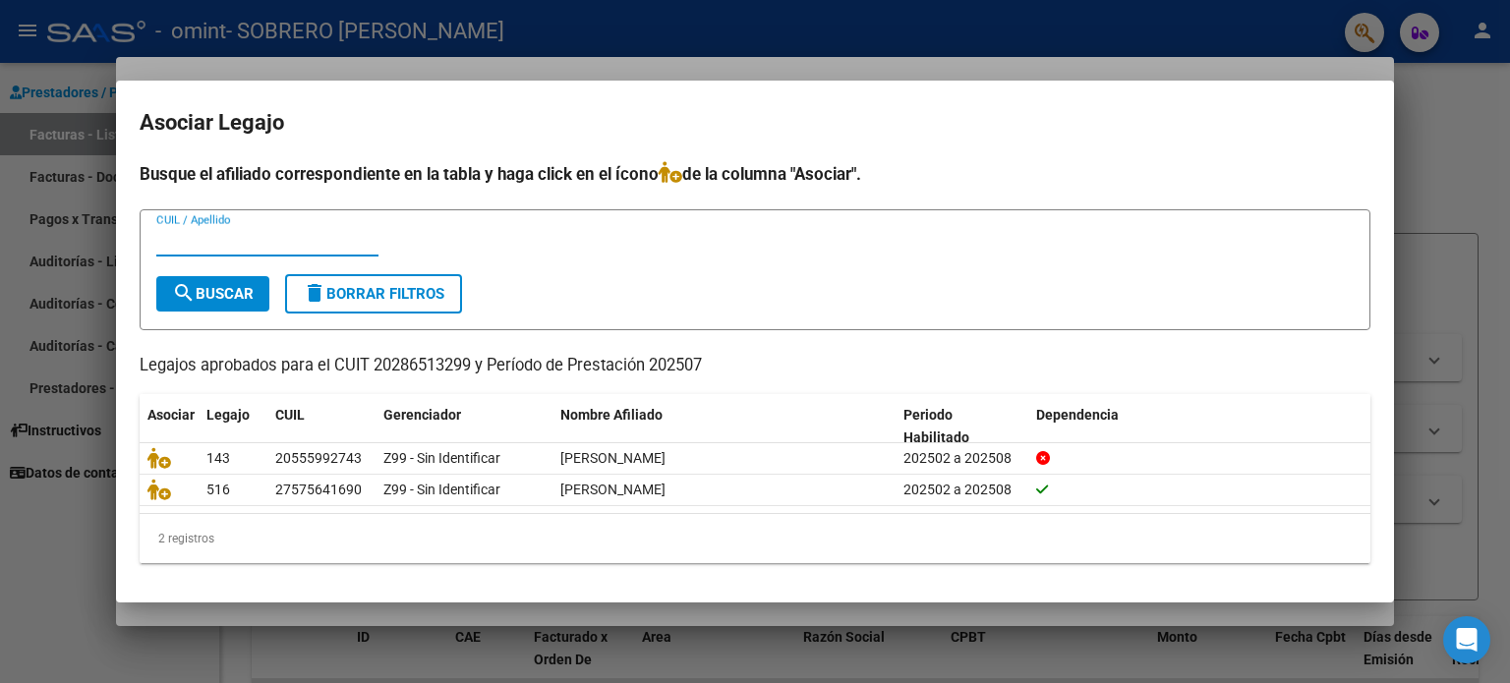
click at [224, 245] on input "CUIL / Apellido" at bounding box center [267, 241] width 222 height 18
type input "[PERSON_NAME]"
click at [228, 294] on span "search Buscar" at bounding box center [213, 294] width 82 height 18
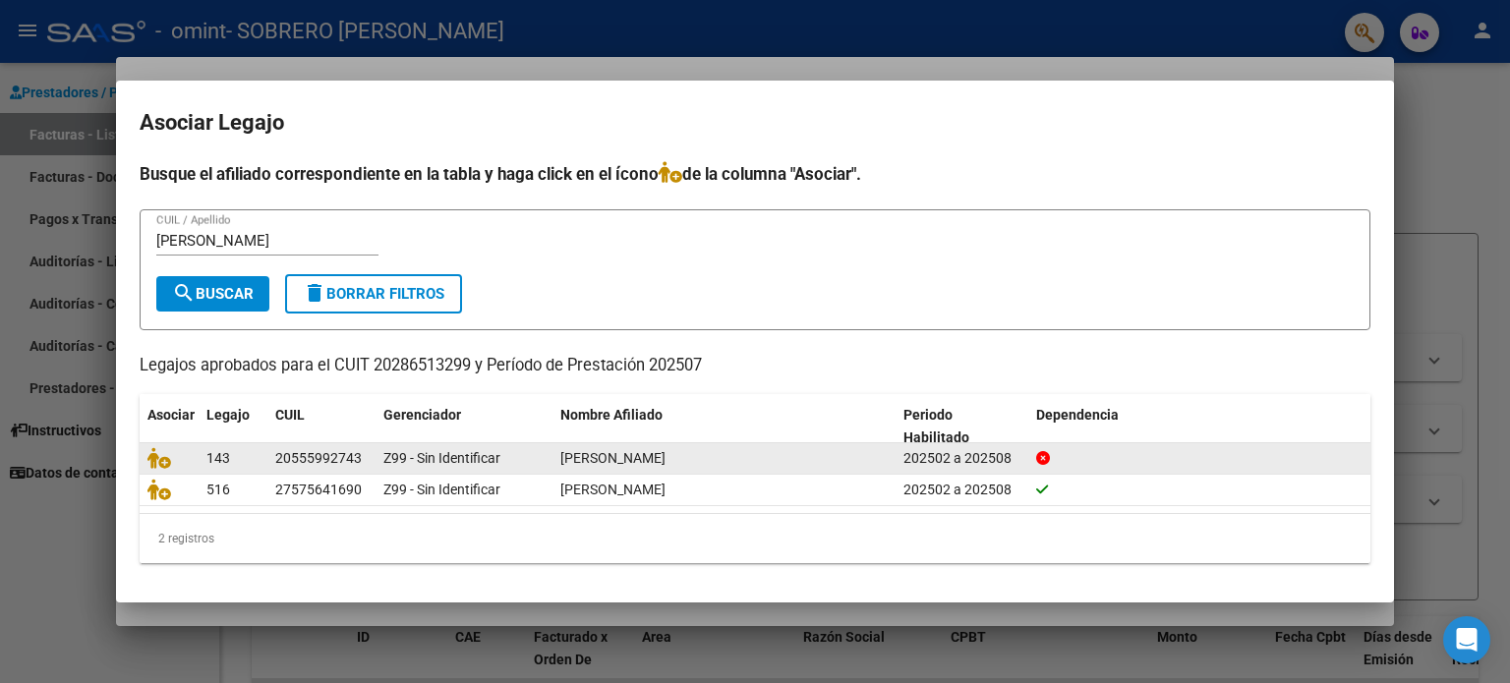
click at [709, 451] on div "[PERSON_NAME]" at bounding box center [723, 458] width 327 height 23
click at [158, 457] on icon at bounding box center [159, 458] width 24 height 22
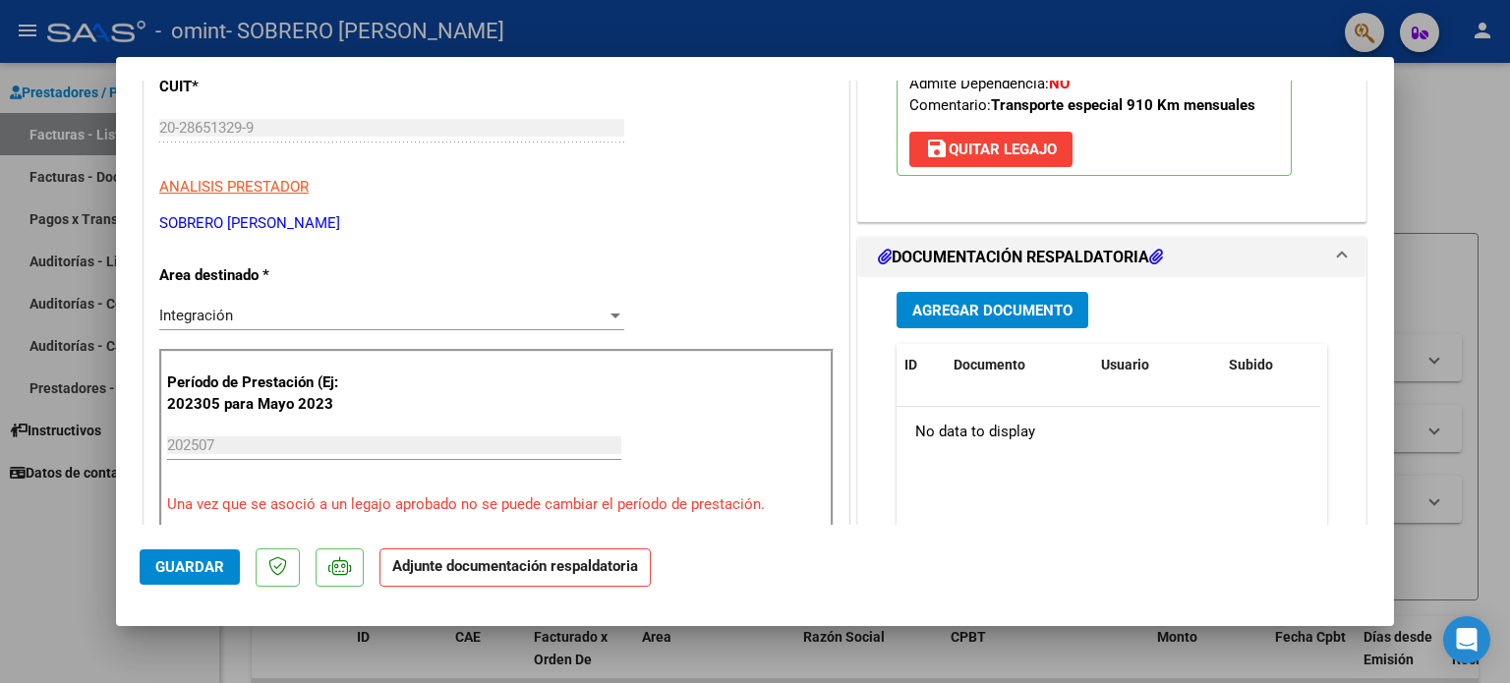
scroll to position [326, 0]
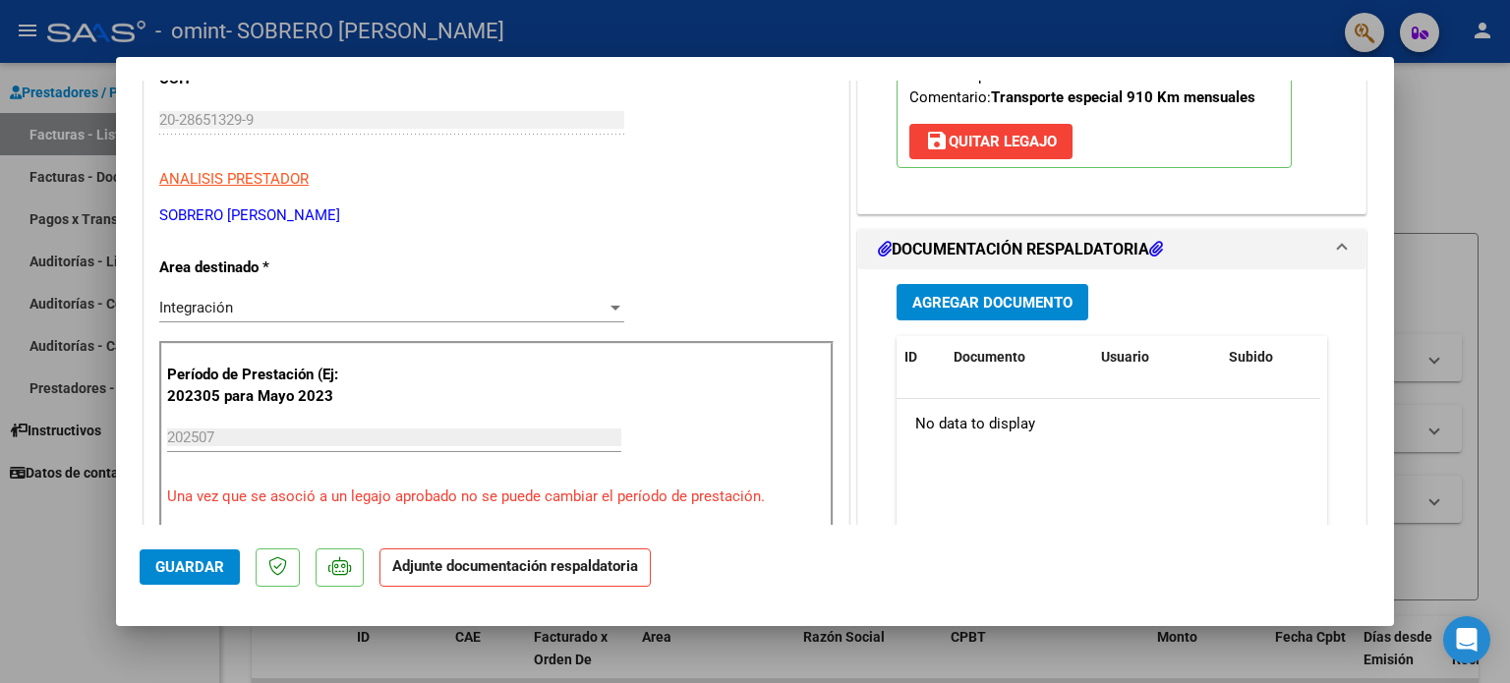
click at [932, 301] on span "Agregar Documento" at bounding box center [992, 303] width 160 height 18
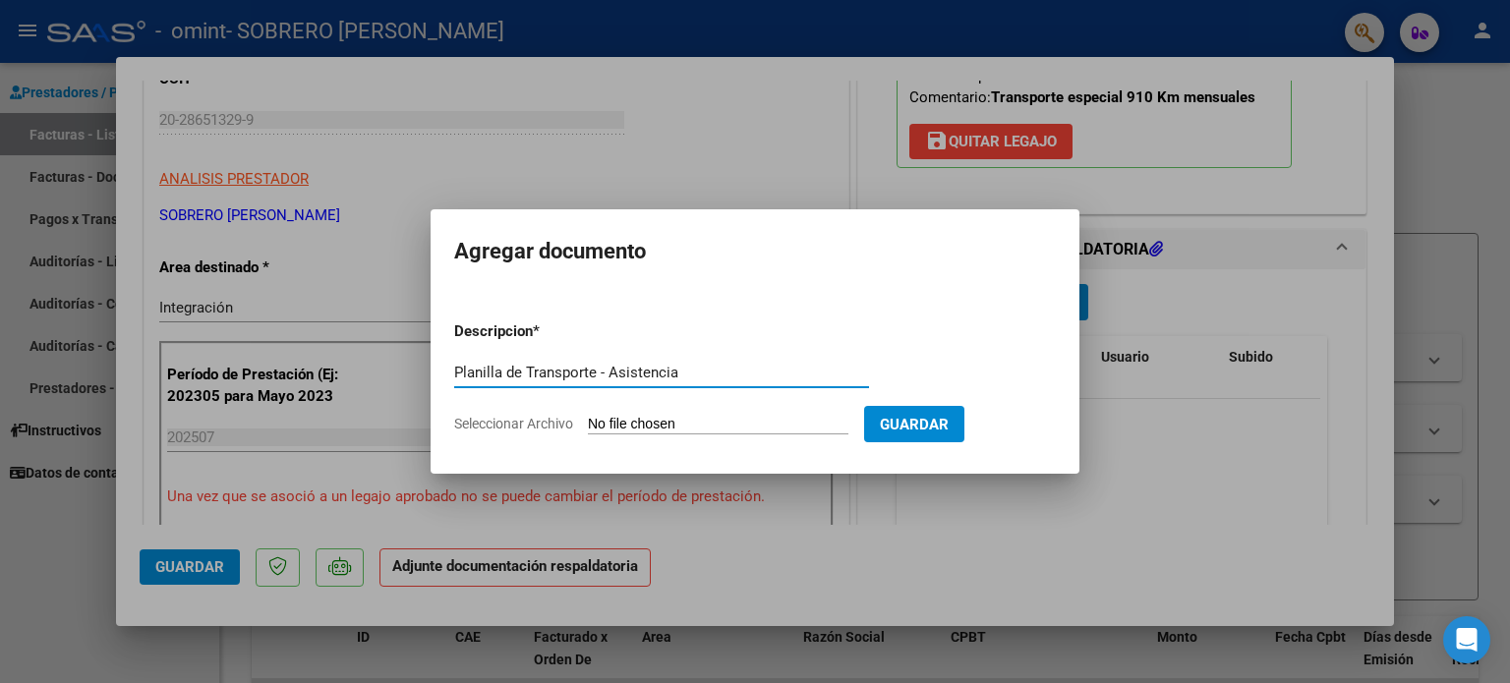
type input "Planilla de Transporte - Asistencia"
click at [688, 422] on input "Seleccionar Archivo" at bounding box center [718, 425] width 261 height 19
type input "C:\fakepath\Planilla [PERSON_NAME][DATE] - Firmada.pdf"
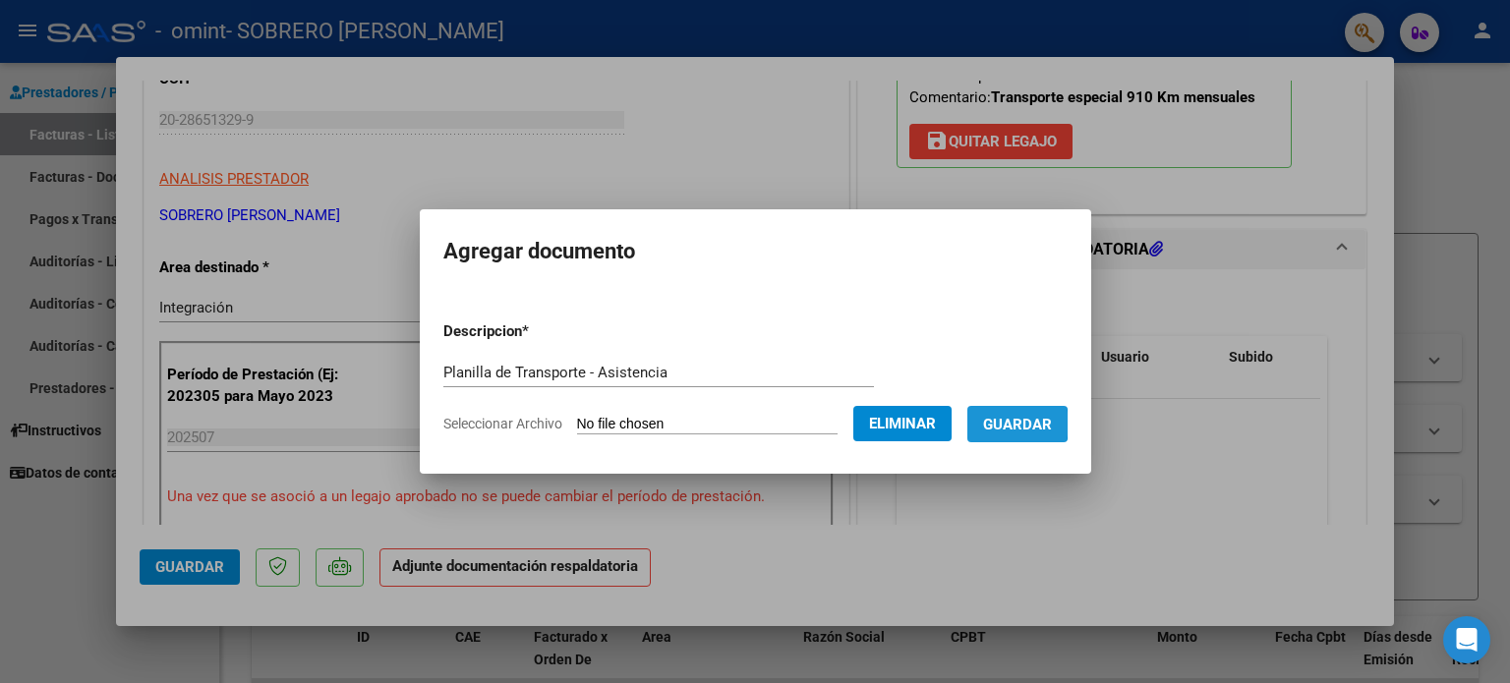
click at [1021, 424] on span "Guardar" at bounding box center [1017, 425] width 69 height 18
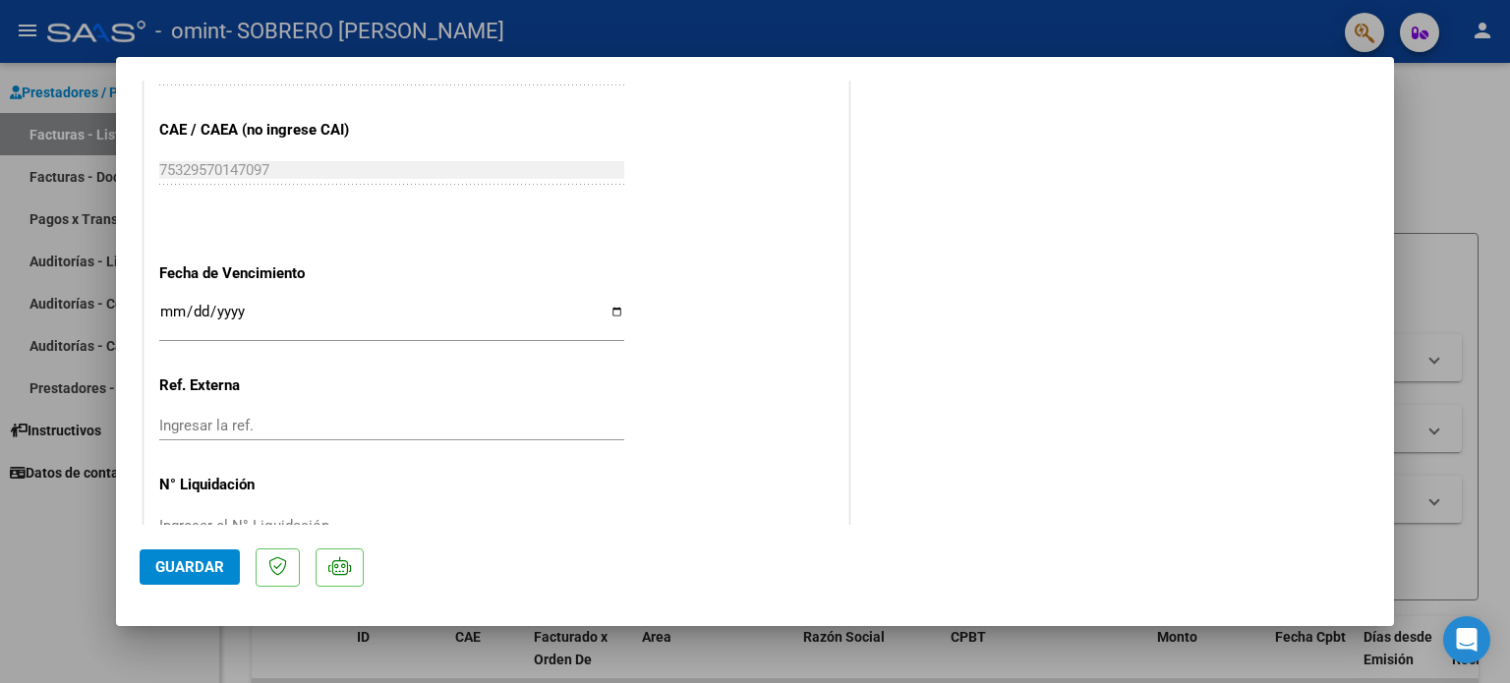
scroll to position [1313, 0]
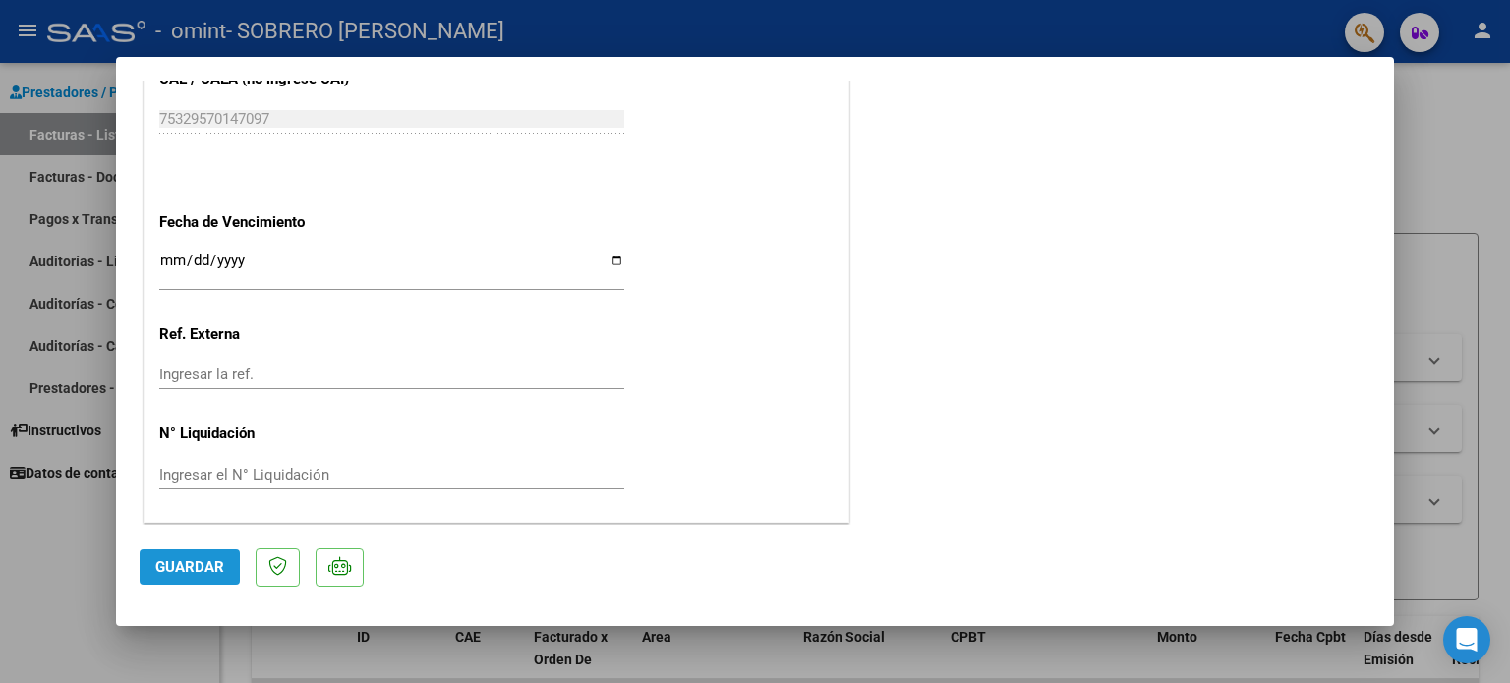
click at [198, 561] on span "Guardar" at bounding box center [189, 567] width 69 height 18
click at [71, 597] on div at bounding box center [755, 341] width 1510 height 683
type input "$ 0,00"
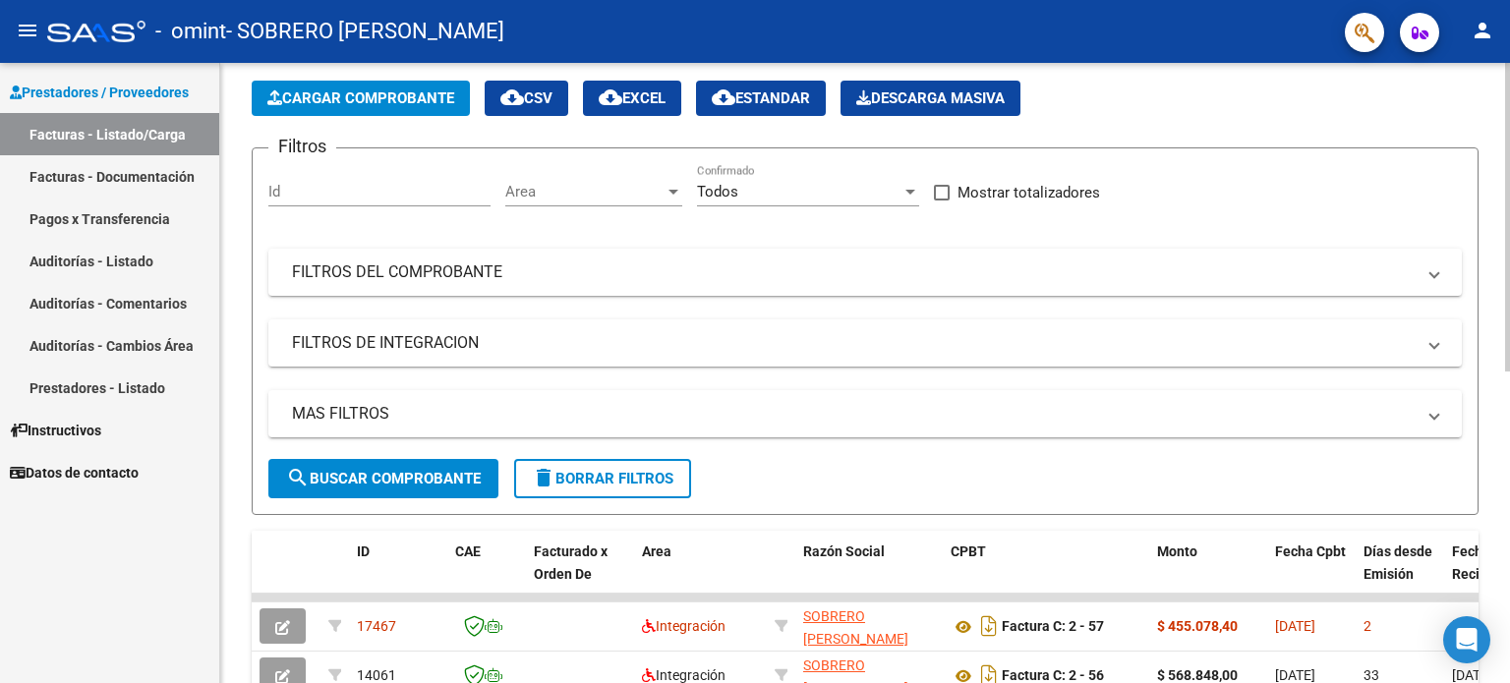
scroll to position [83, 0]
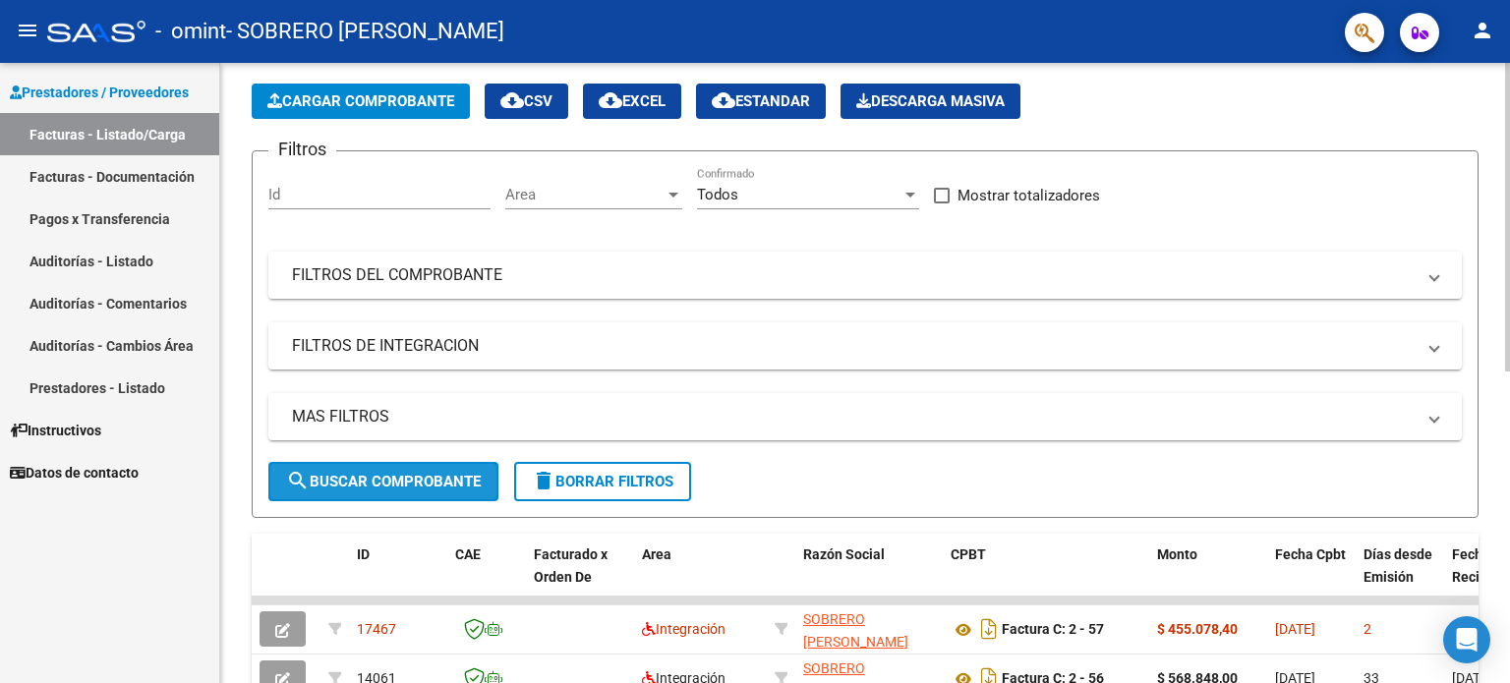
click at [414, 485] on span "search Buscar Comprobante" at bounding box center [383, 482] width 195 height 18
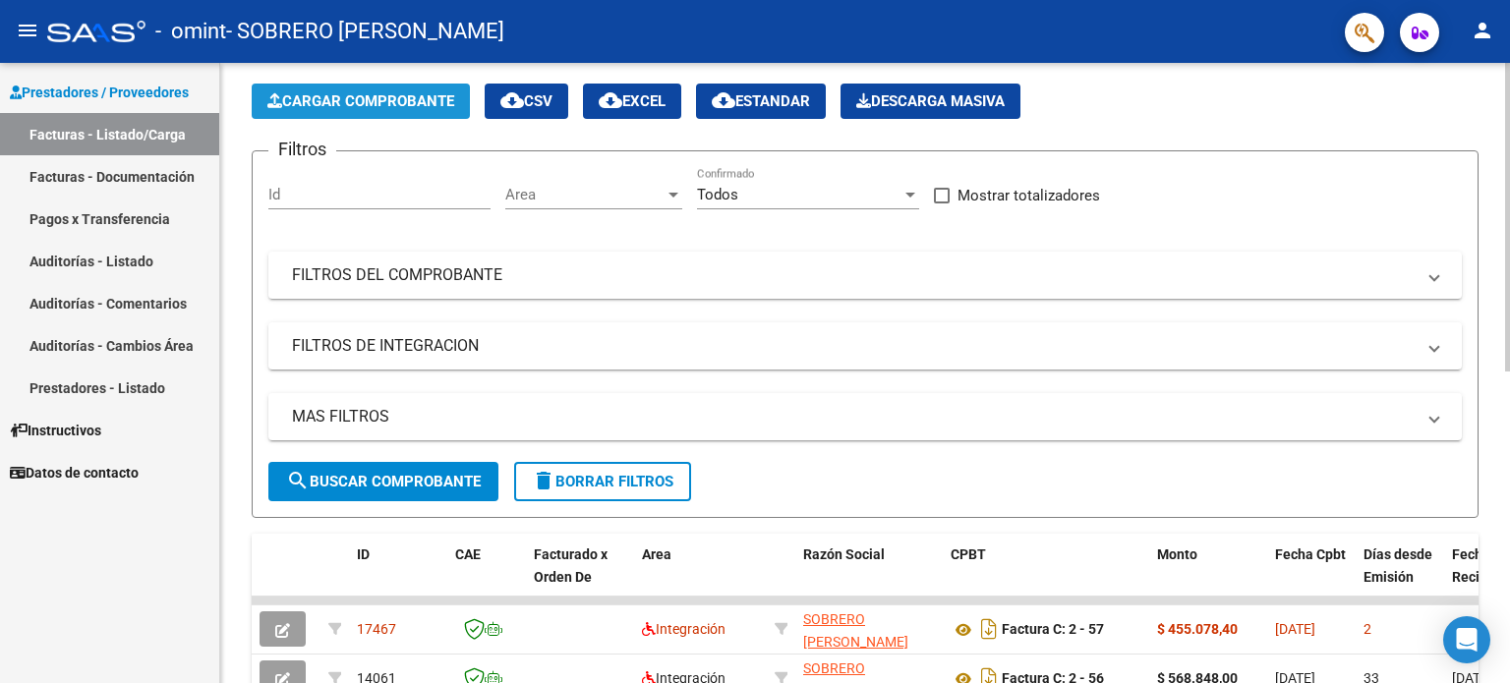
click at [378, 97] on span "Cargar Comprobante" at bounding box center [360, 101] width 187 height 18
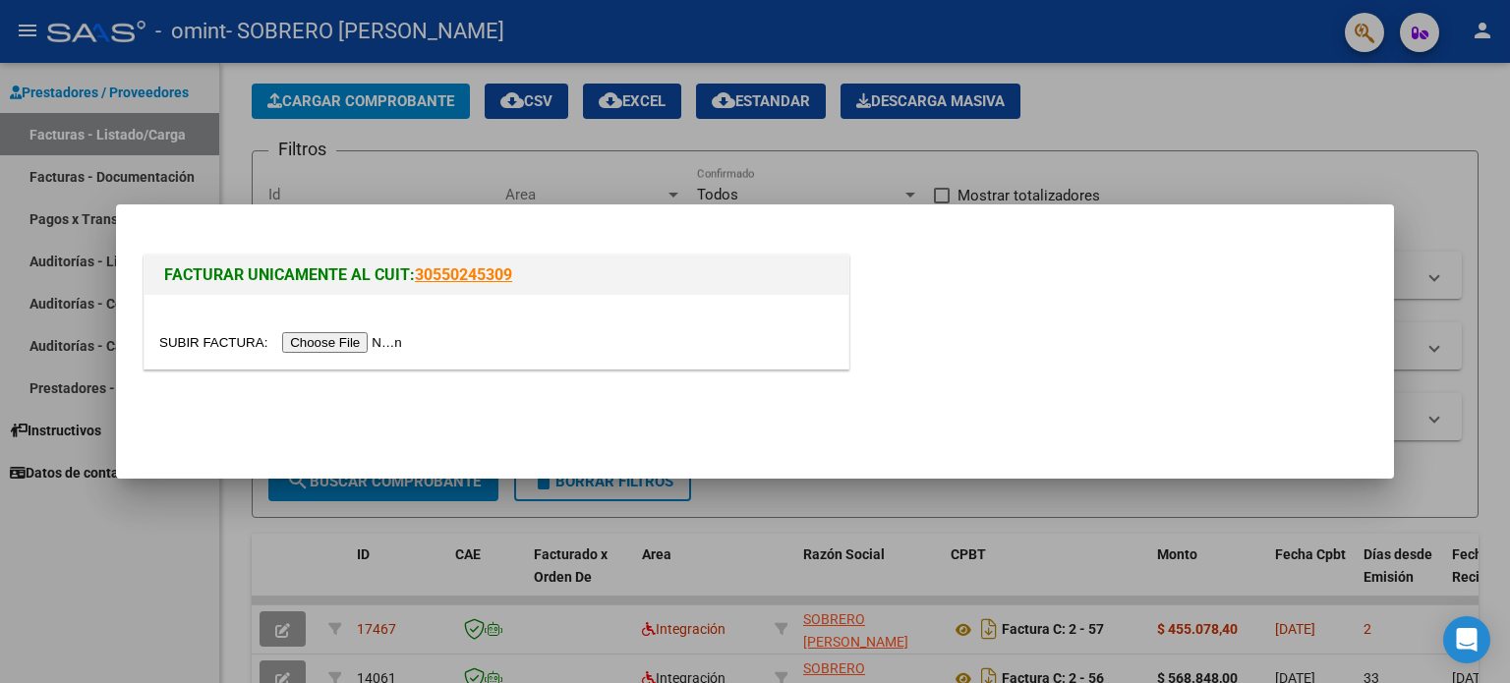
click at [386, 347] on input "file" at bounding box center [283, 342] width 249 height 21
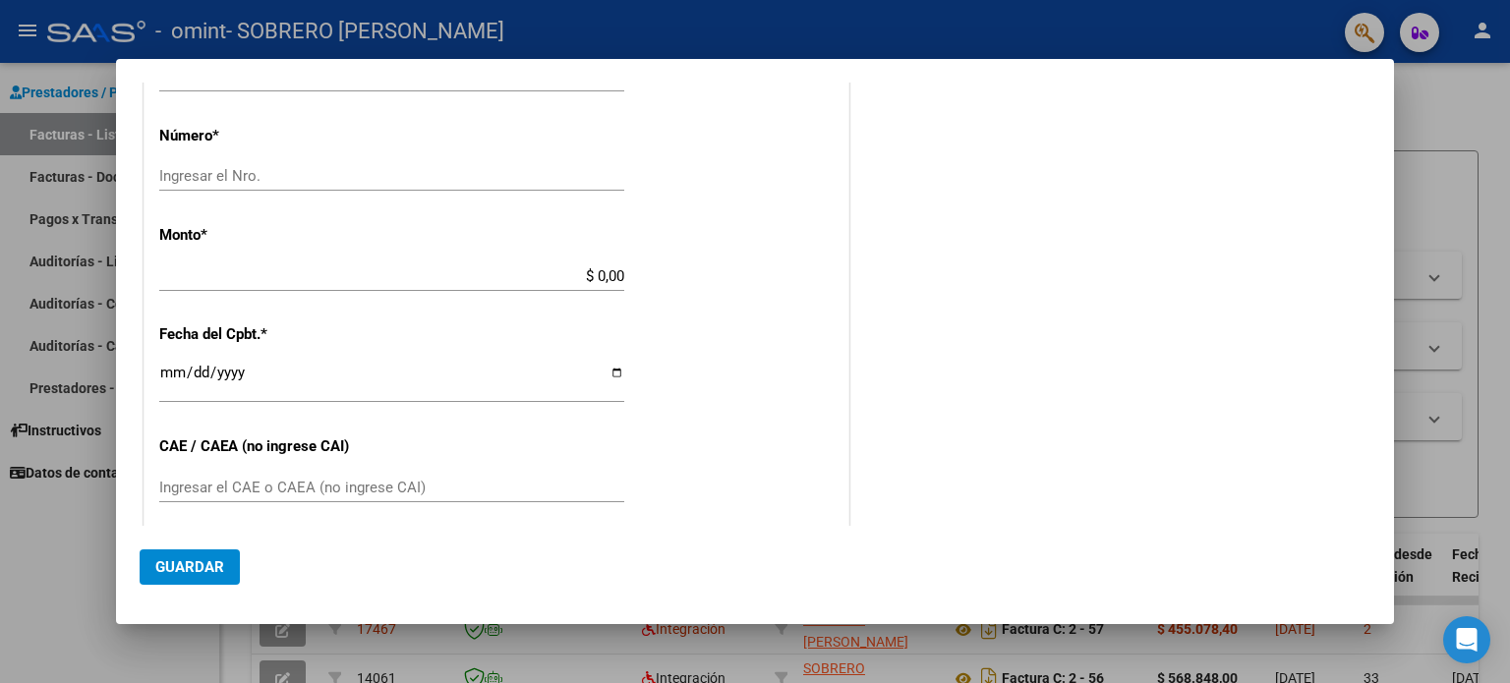
scroll to position [0, 0]
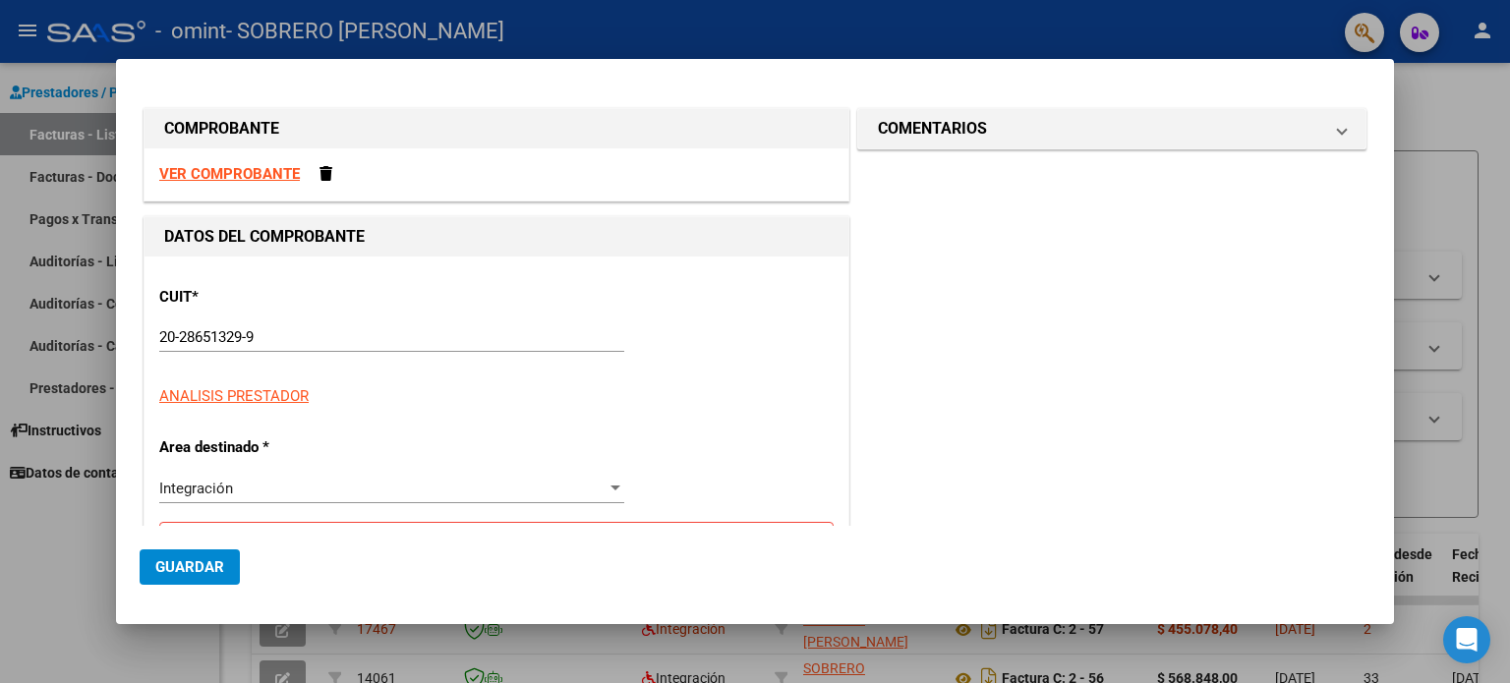
click at [79, 561] on div at bounding box center [755, 341] width 1510 height 683
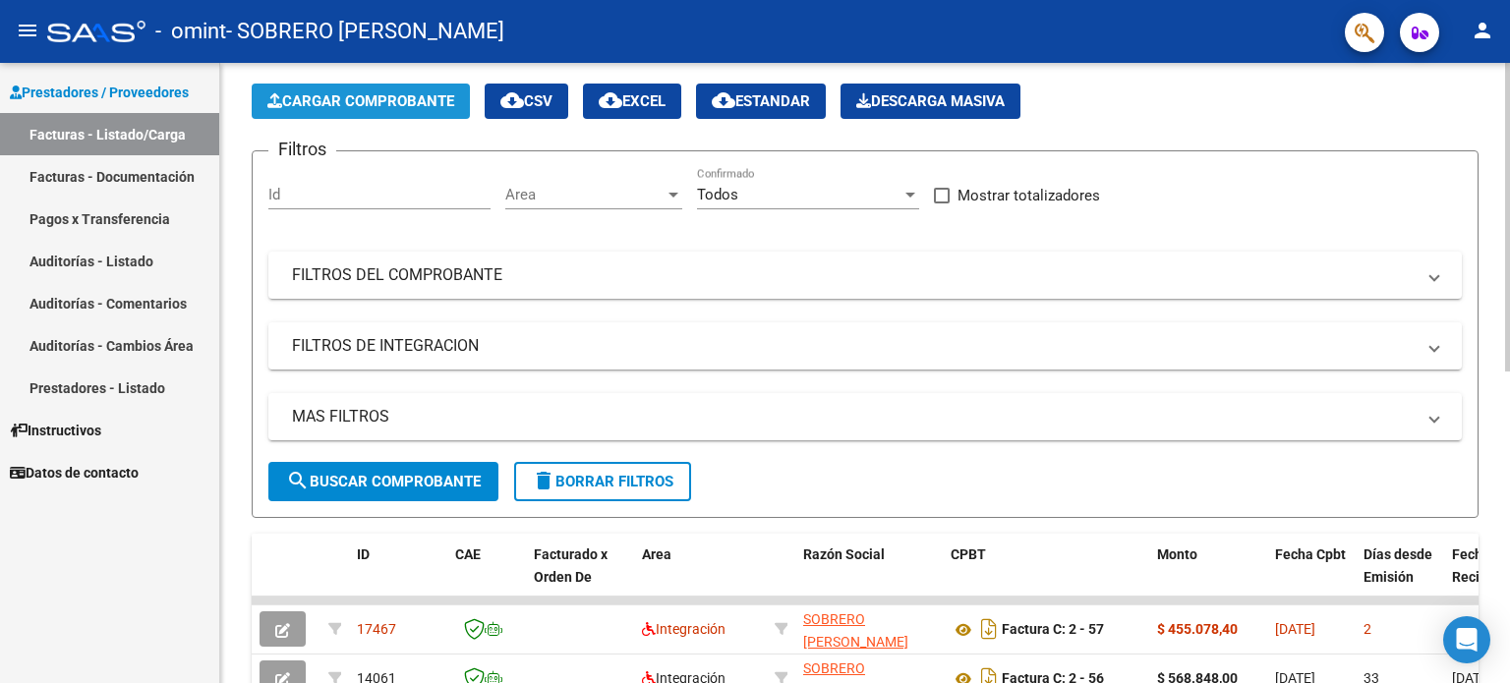
click at [417, 112] on button "Cargar Comprobante" at bounding box center [361, 101] width 218 height 35
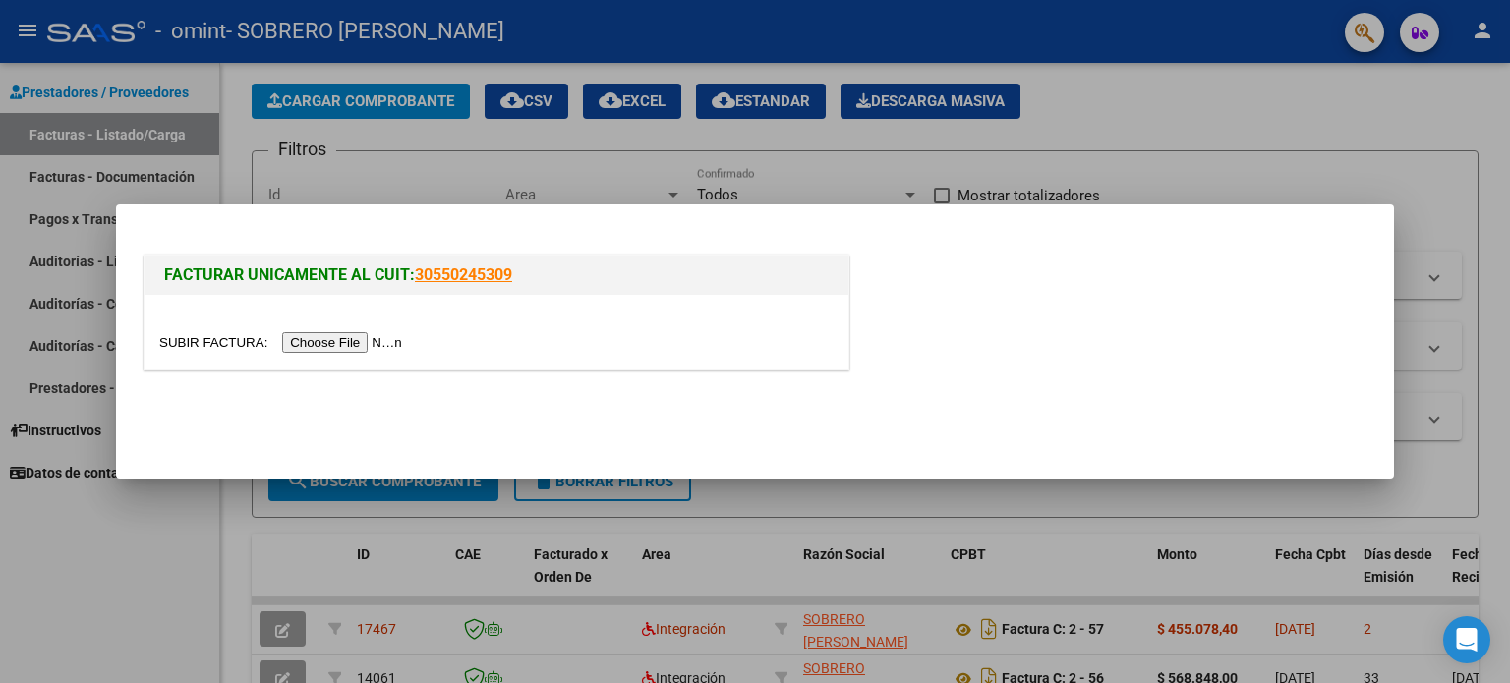
click at [345, 337] on input "file" at bounding box center [283, 342] width 249 height 21
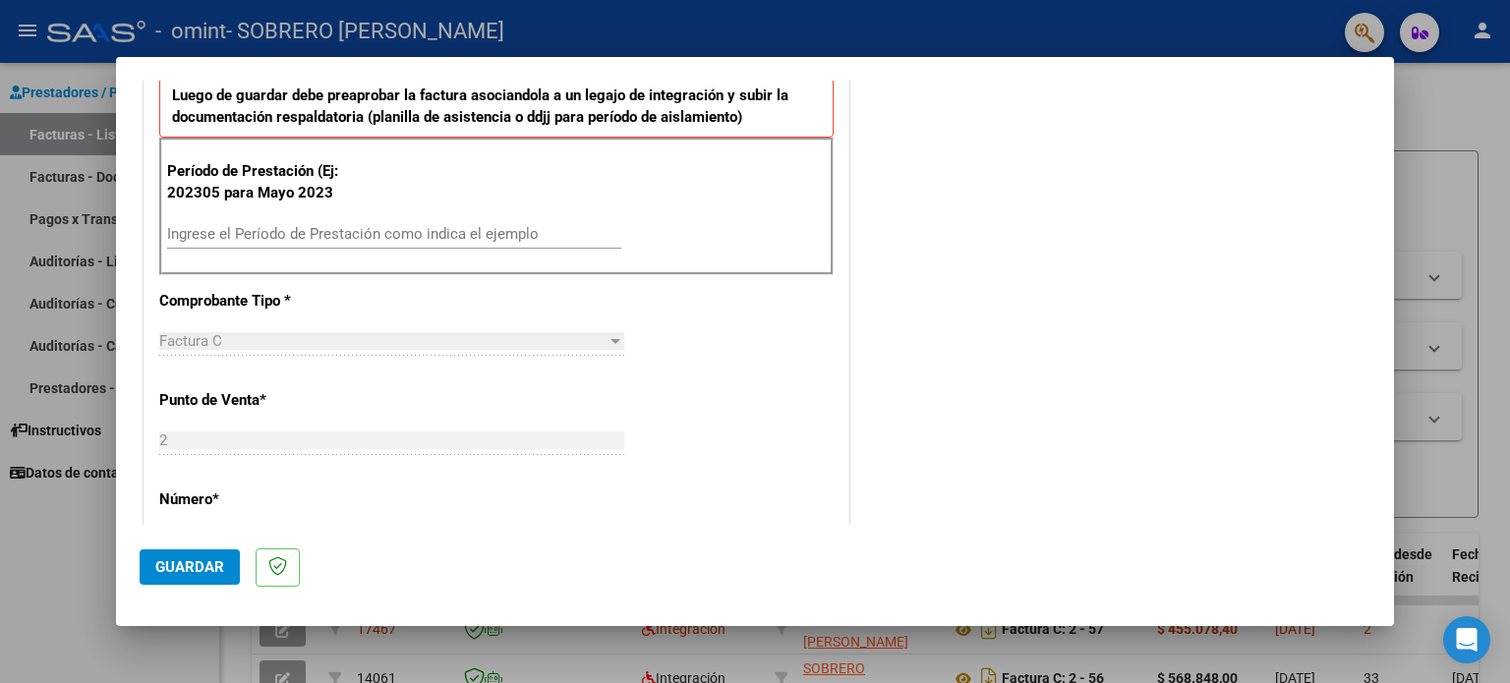
scroll to position [515, 0]
click at [365, 227] on input "Ingrese el Período de Prestación como indica el ejemplo" at bounding box center [394, 234] width 454 height 18
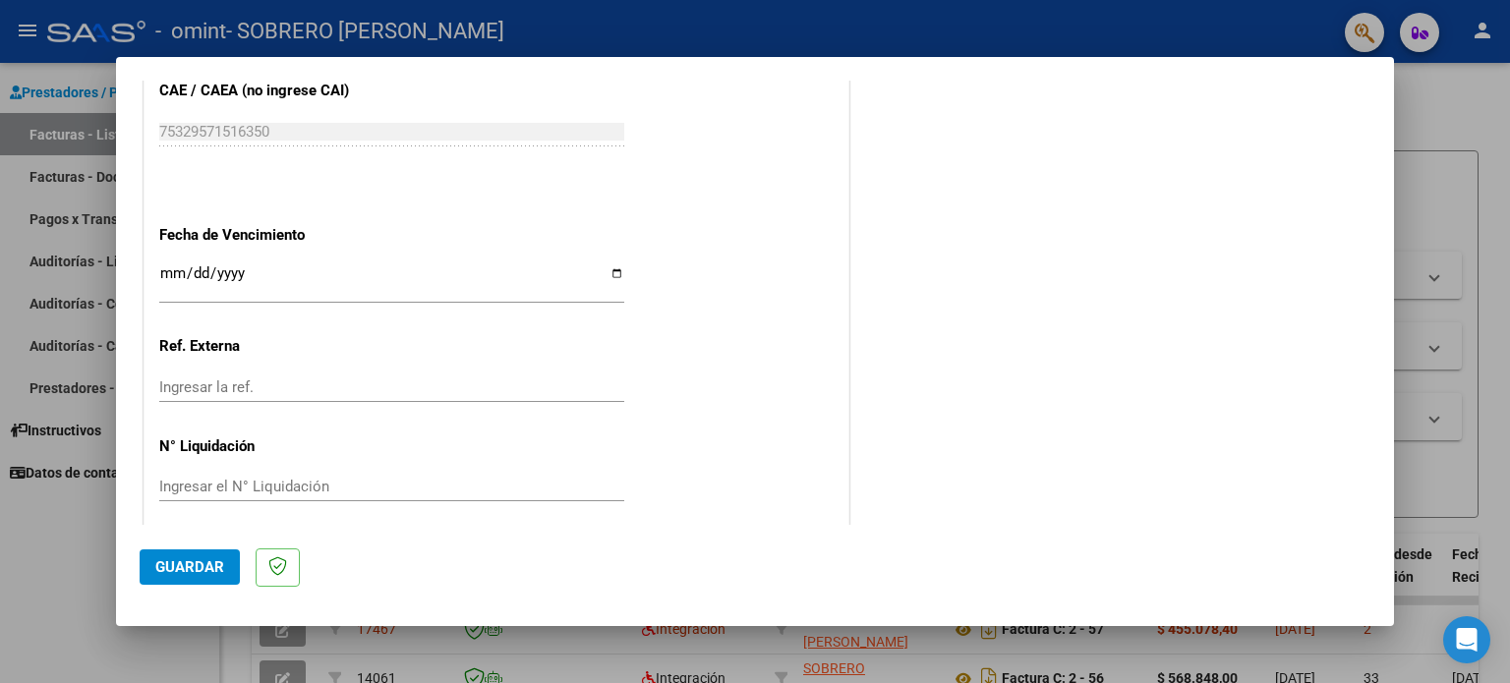
scroll to position [1247, 0]
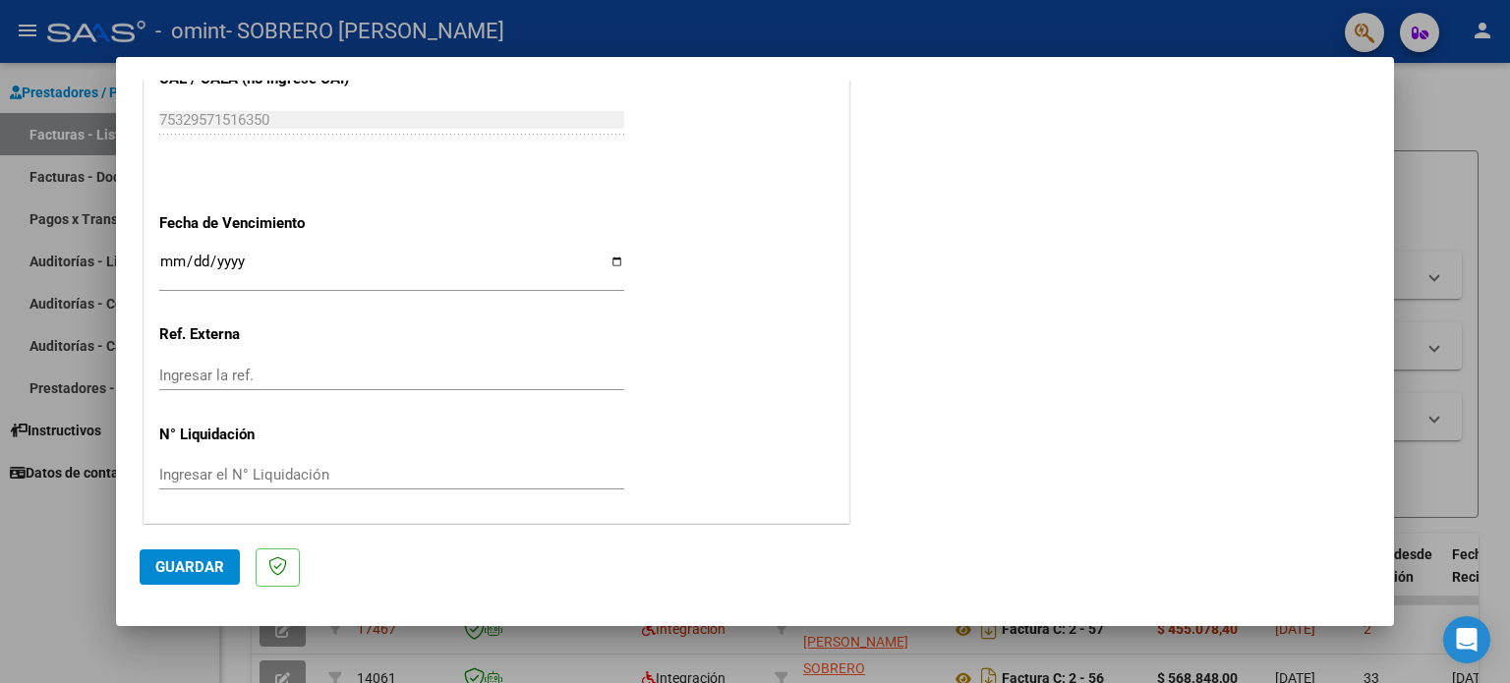
type input "202507"
click at [186, 572] on span "Guardar" at bounding box center [189, 567] width 69 height 18
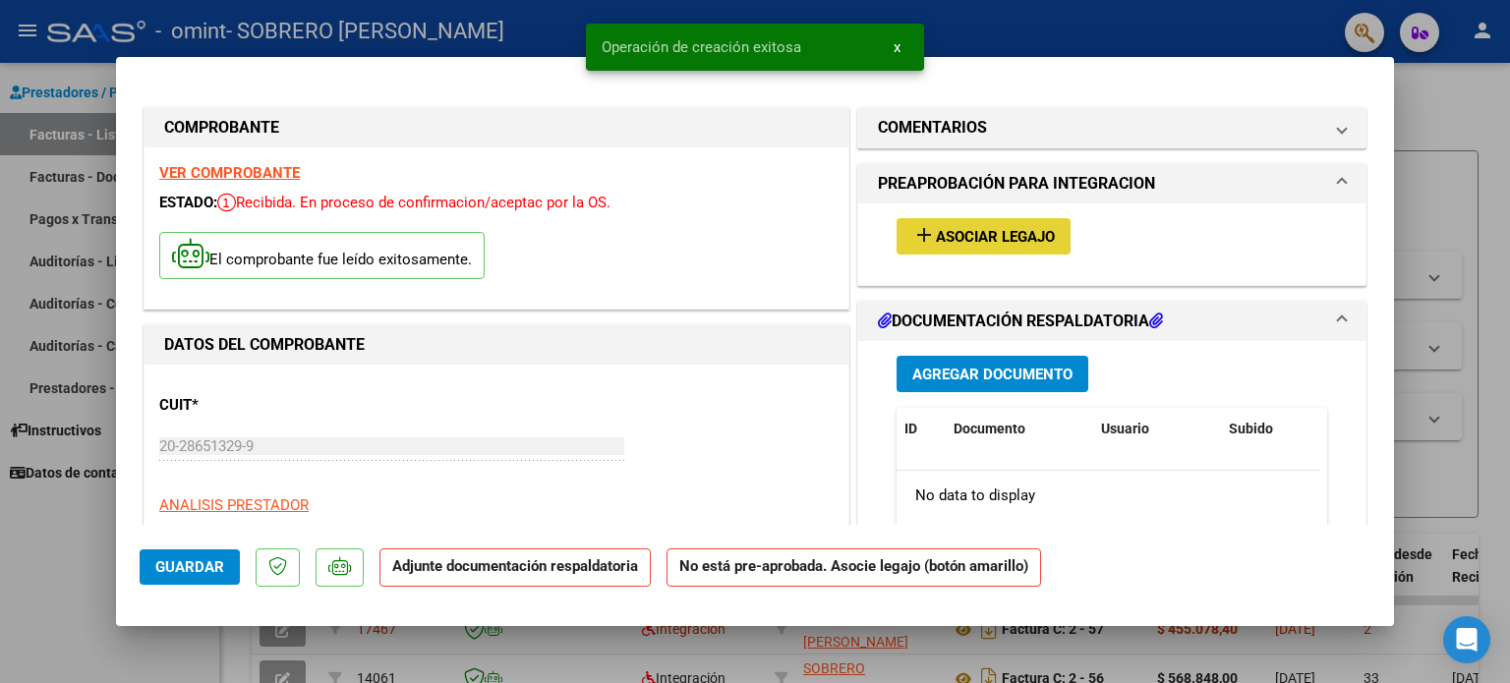
click at [932, 220] on button "add Asociar Legajo" at bounding box center [984, 236] width 174 height 36
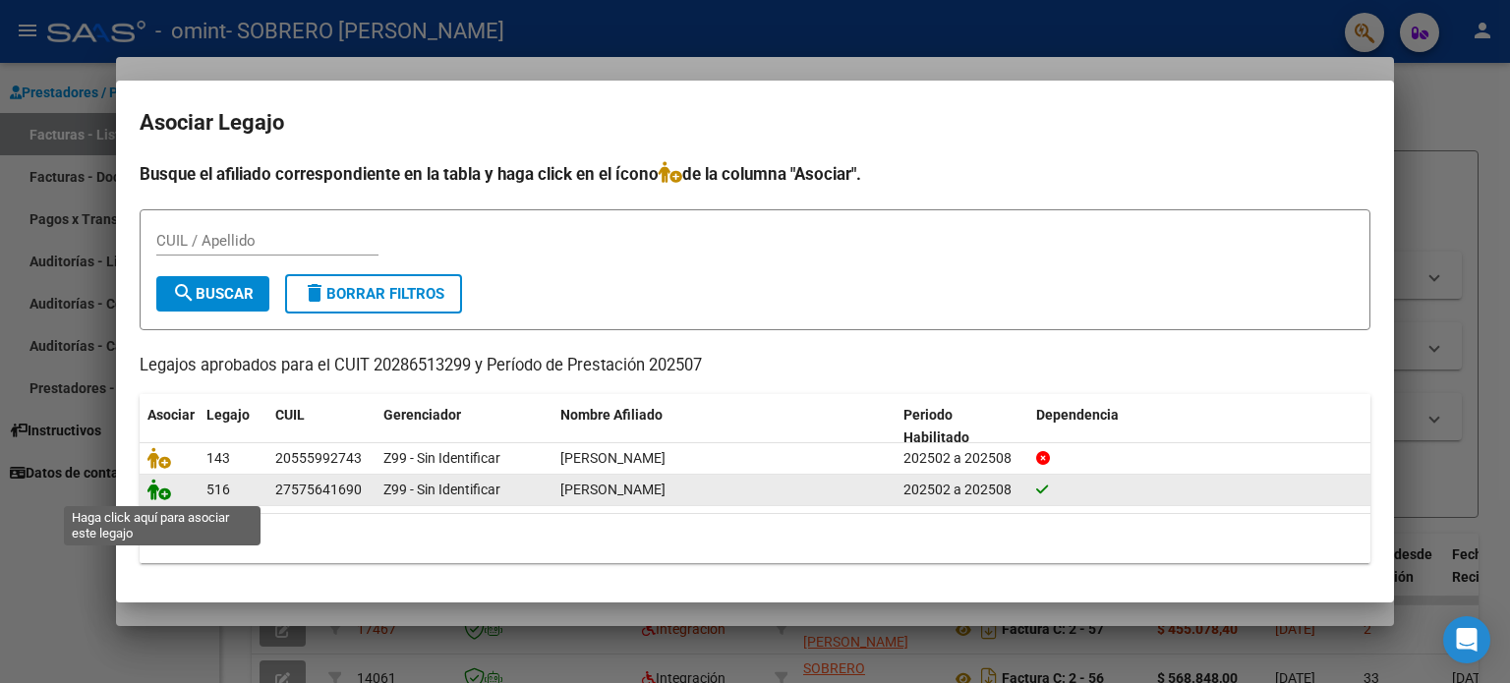
click at [157, 492] on icon at bounding box center [159, 490] width 24 height 22
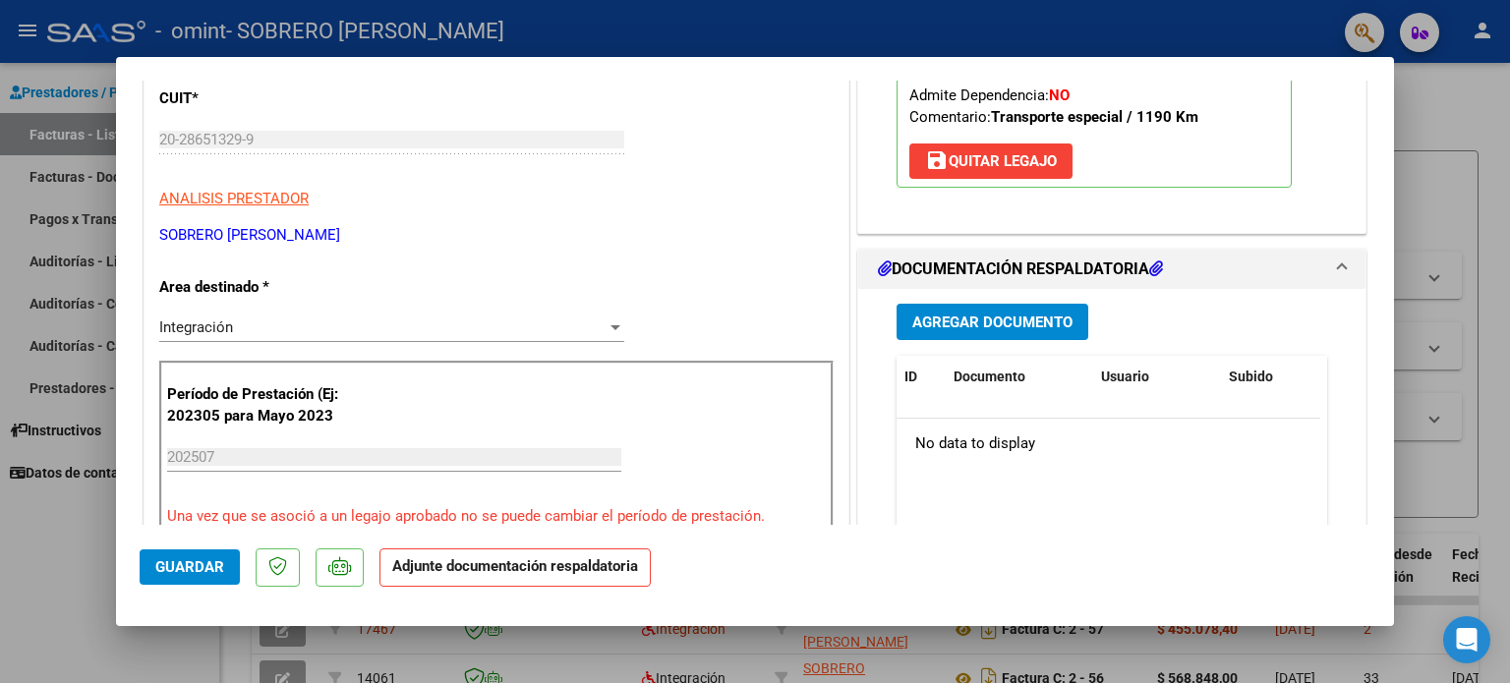
scroll to position [307, 0]
click at [970, 319] on span "Agregar Documento" at bounding box center [992, 323] width 160 height 18
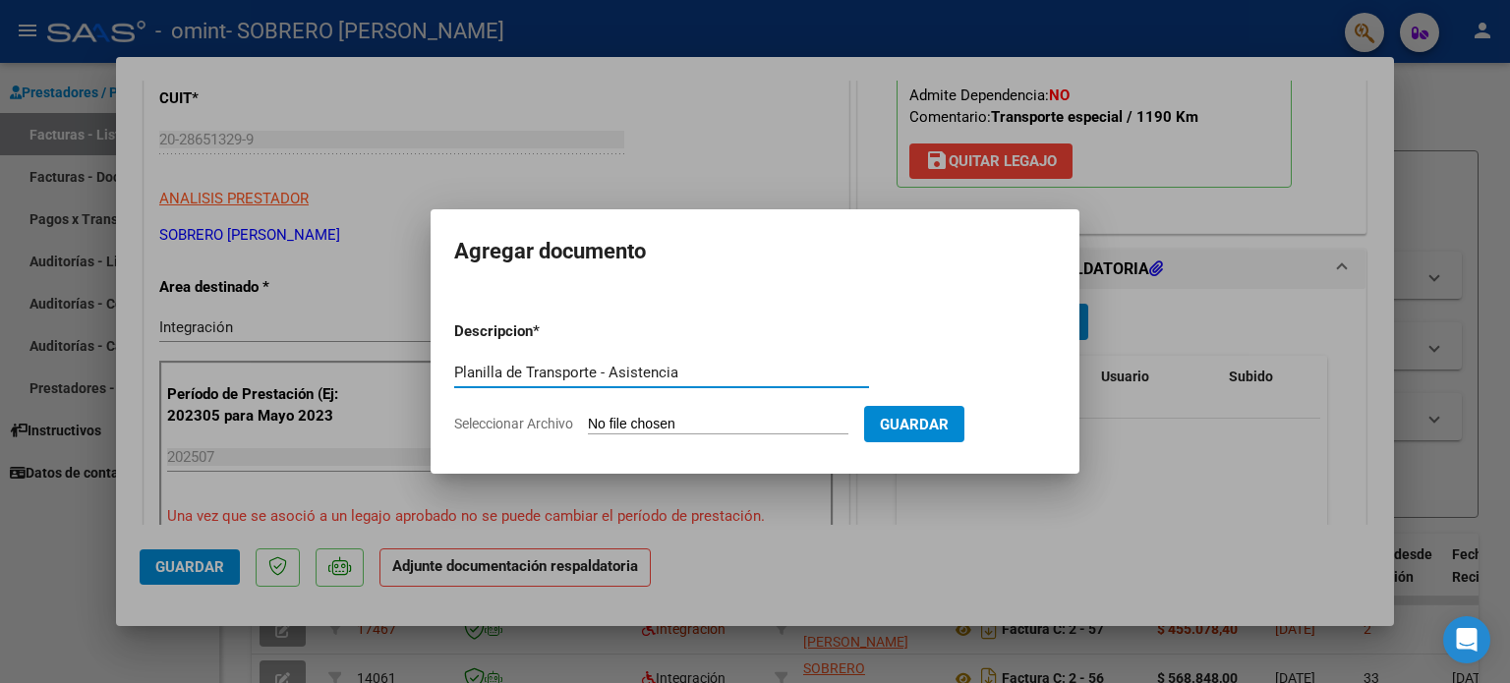
type input "Planilla de Transporte - Asistencia"
click at [656, 420] on input "Seleccionar Archivo" at bounding box center [718, 425] width 261 height 19
type input "C:\fakepath\Planilla [PERSON_NAME][DATE] - Firmada.pdf"
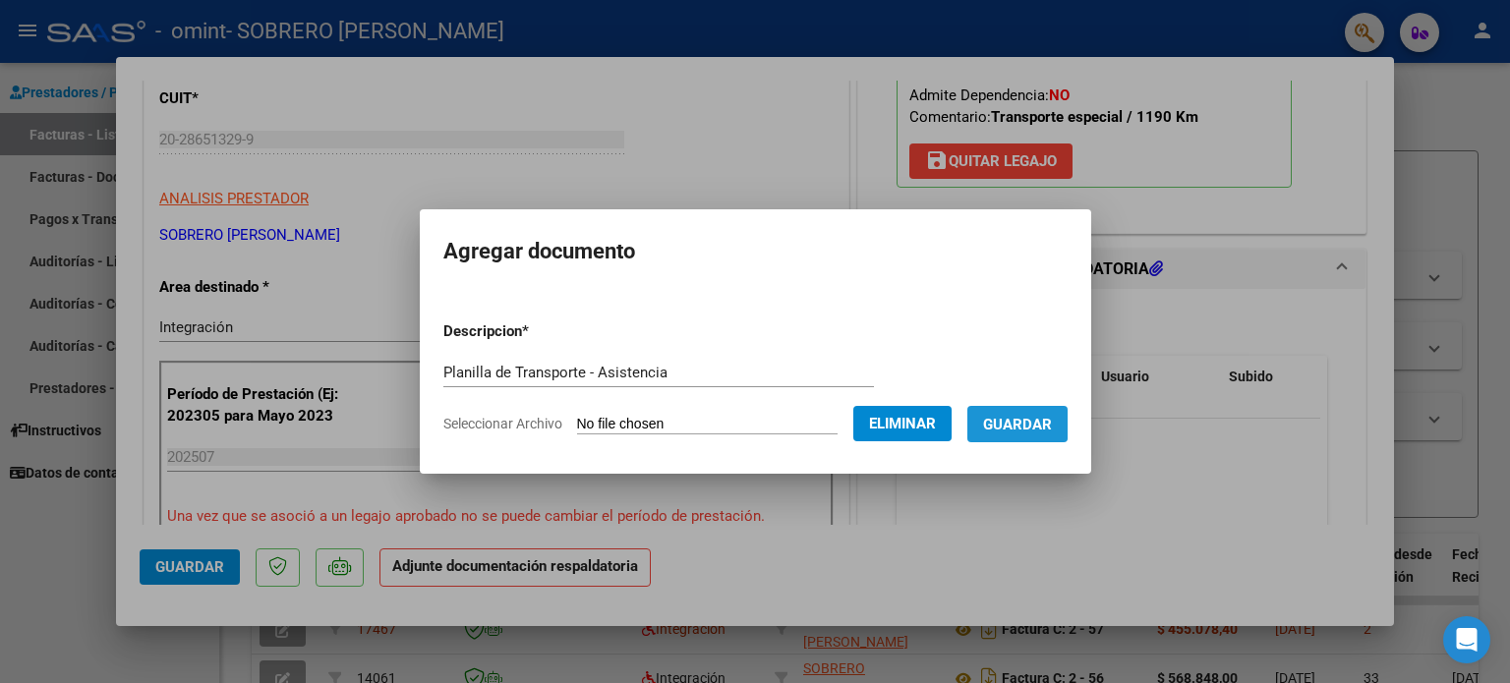
click at [1018, 422] on span "Guardar" at bounding box center [1017, 425] width 69 height 18
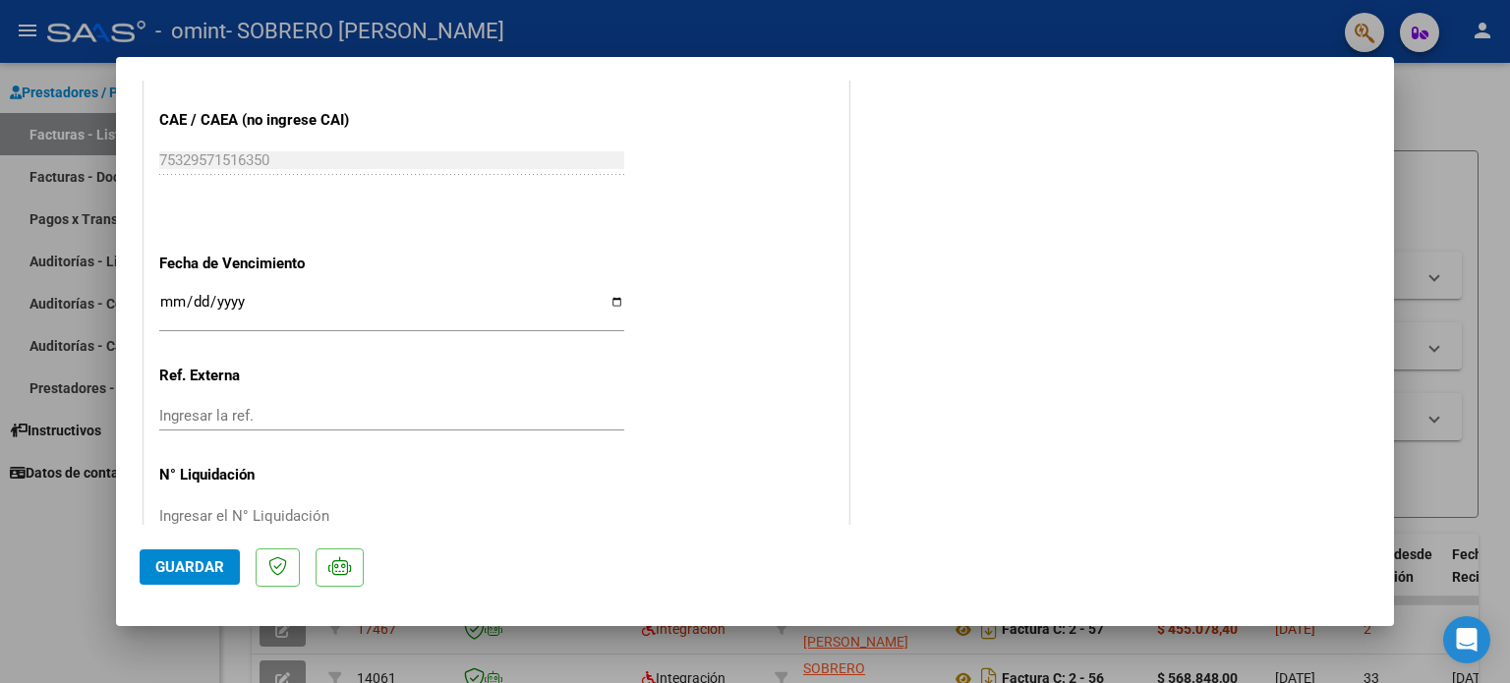
scroll to position [1281, 0]
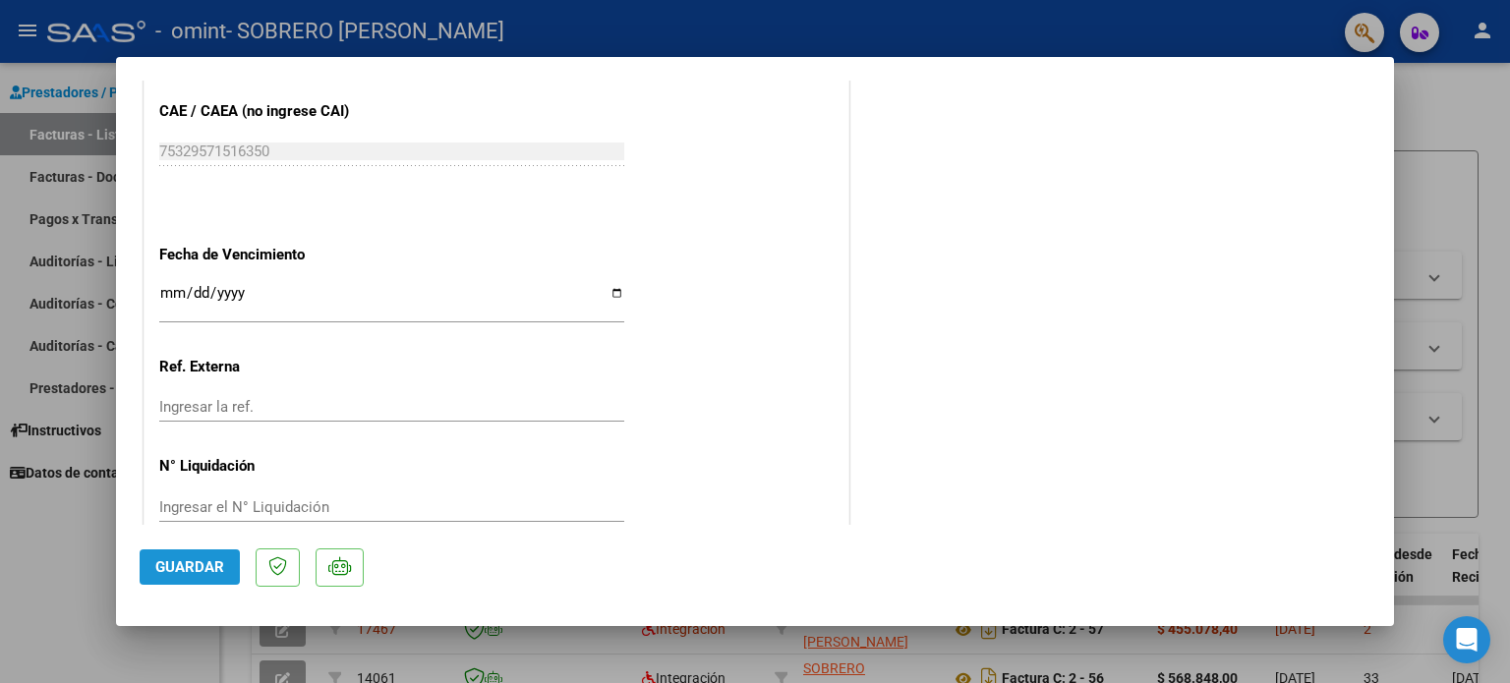
click at [193, 560] on span "Guardar" at bounding box center [189, 567] width 69 height 18
click at [93, 587] on div at bounding box center [755, 341] width 1510 height 683
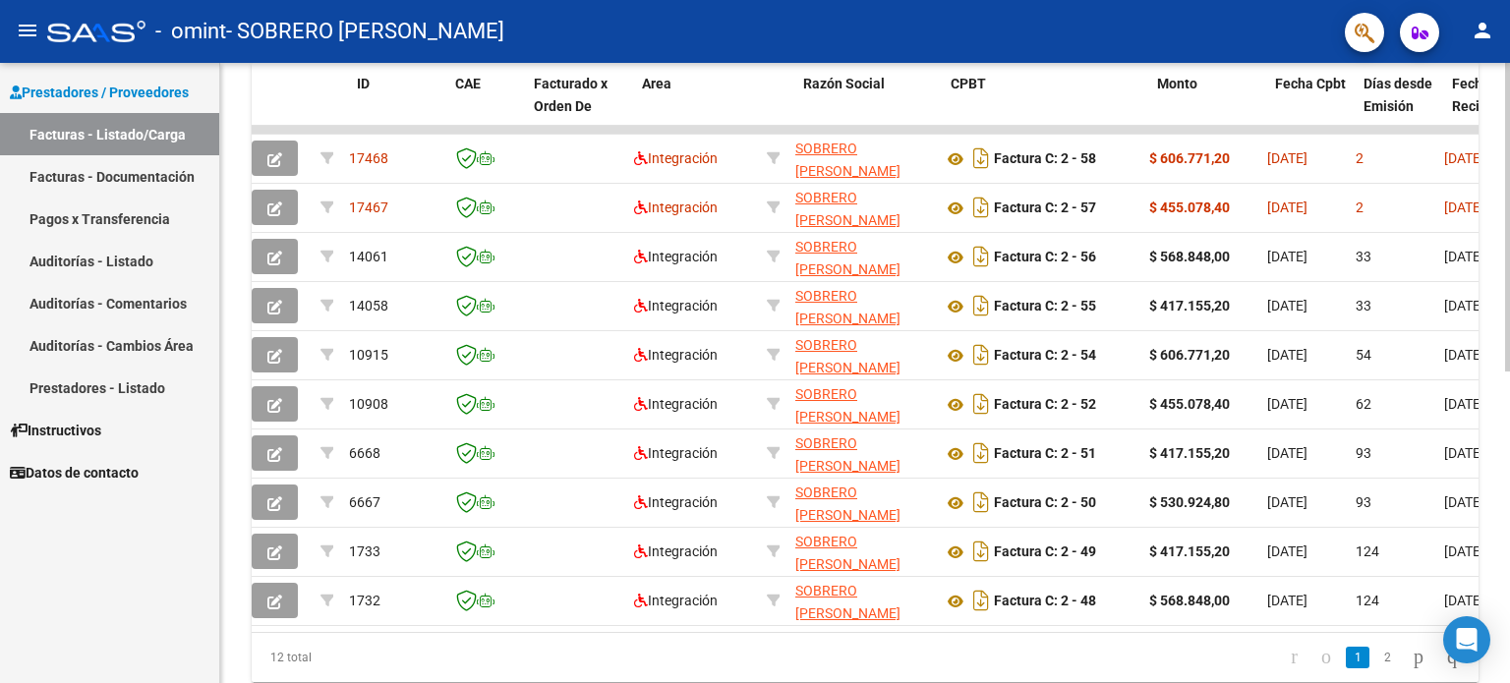
scroll to position [0, 0]
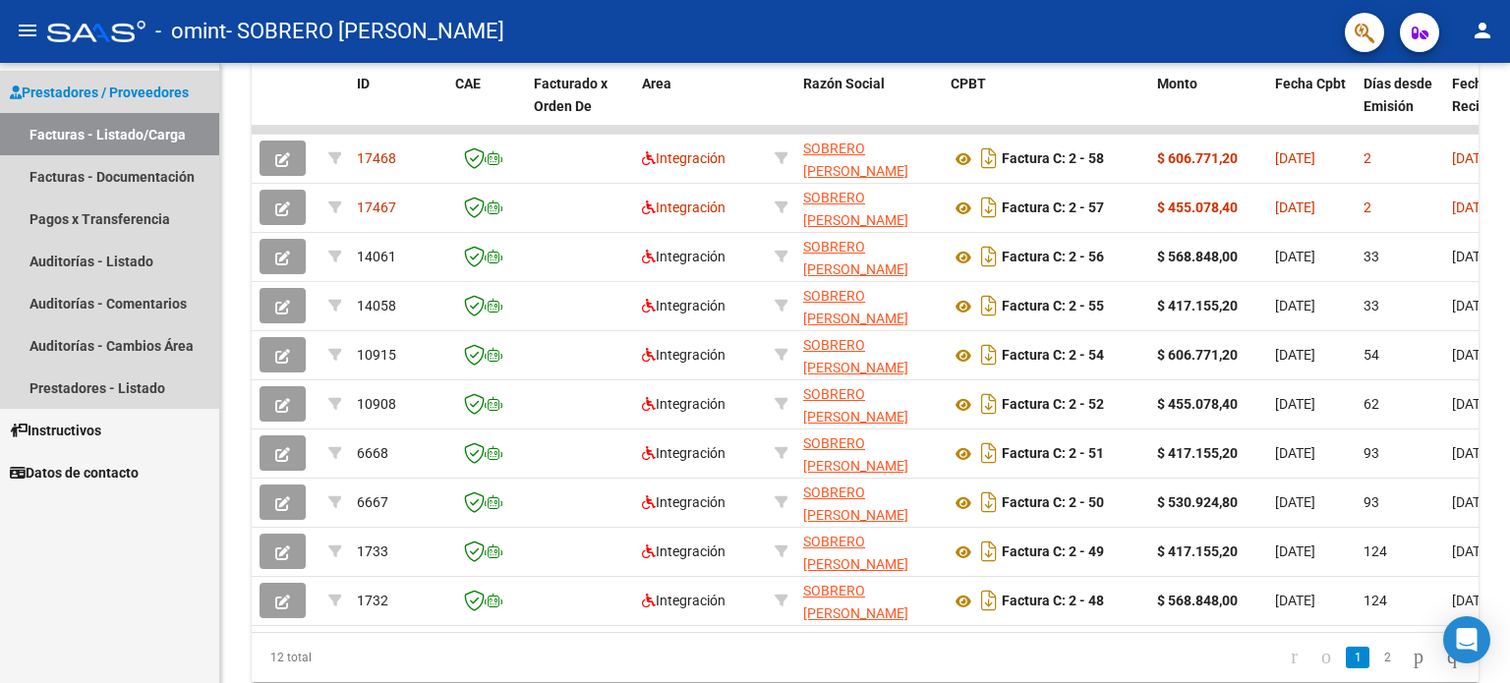
click at [43, 96] on span "Prestadores / Proveedores" at bounding box center [99, 93] width 179 height 22
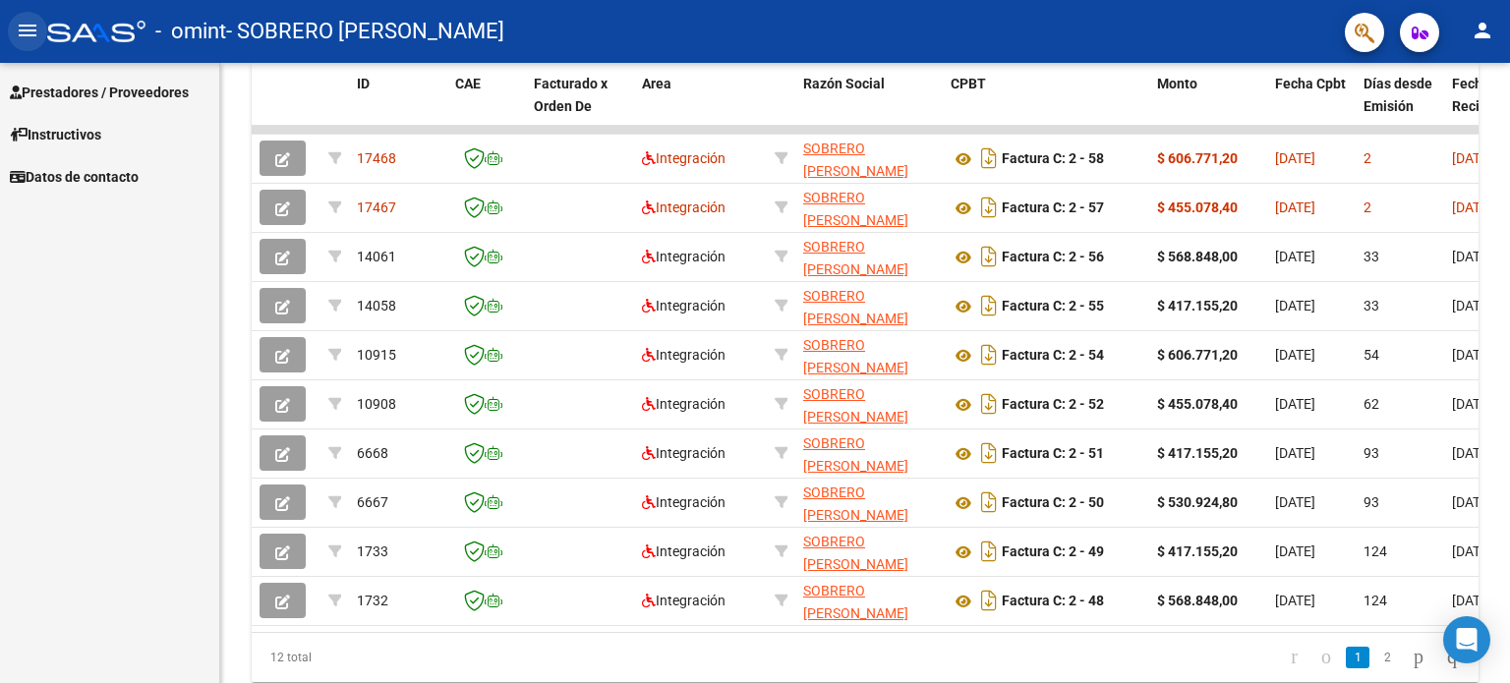
click at [28, 26] on mat-icon "menu" at bounding box center [28, 31] width 24 height 24
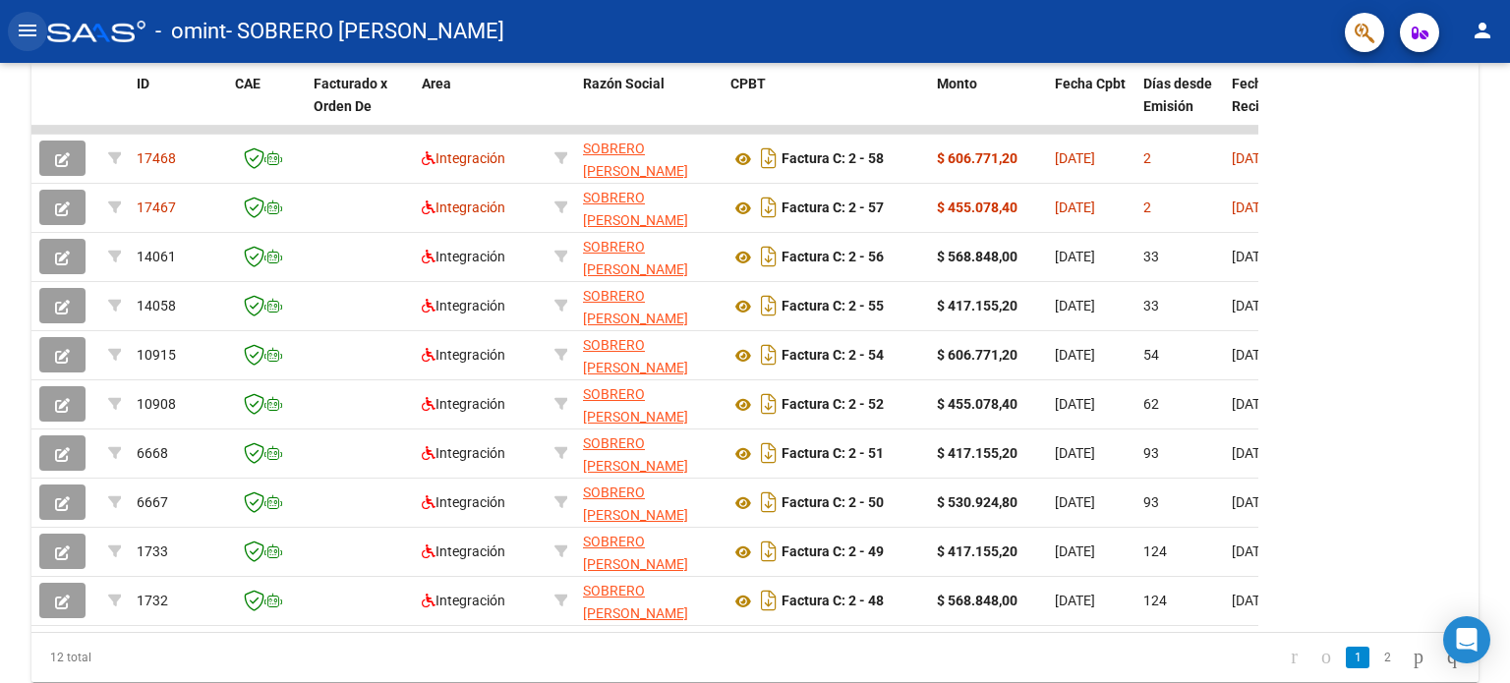
click at [28, 26] on mat-icon "menu" at bounding box center [28, 31] width 24 height 24
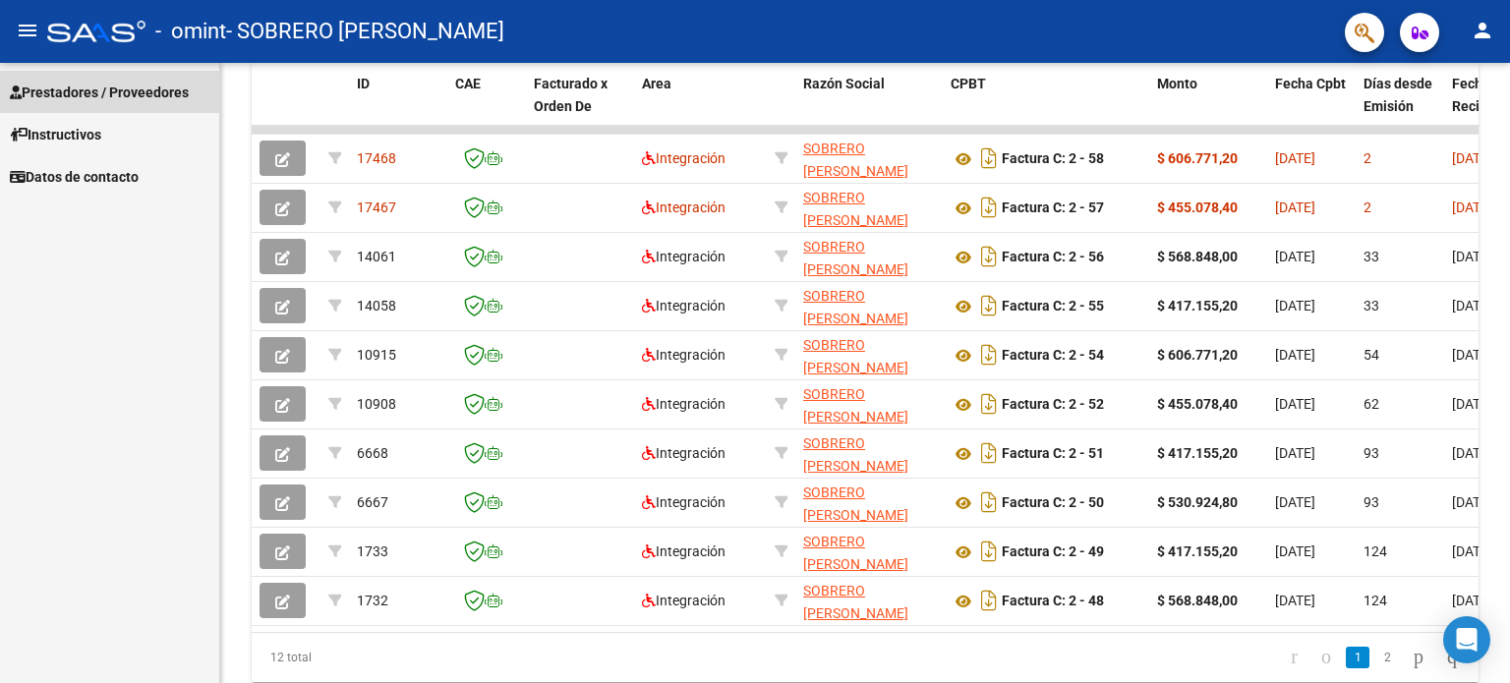
click at [98, 100] on span "Prestadores / Proveedores" at bounding box center [99, 93] width 179 height 22
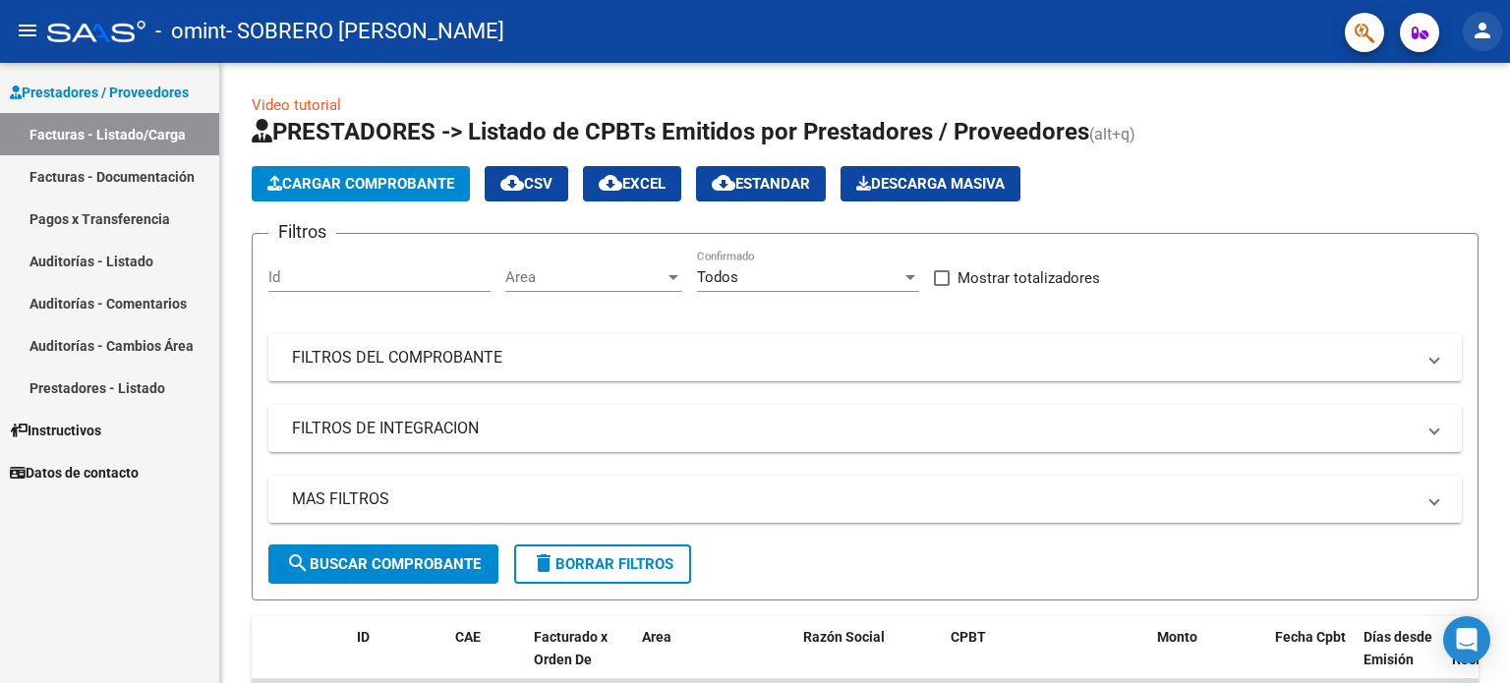
click at [1478, 30] on mat-icon "person" at bounding box center [1483, 31] width 24 height 24
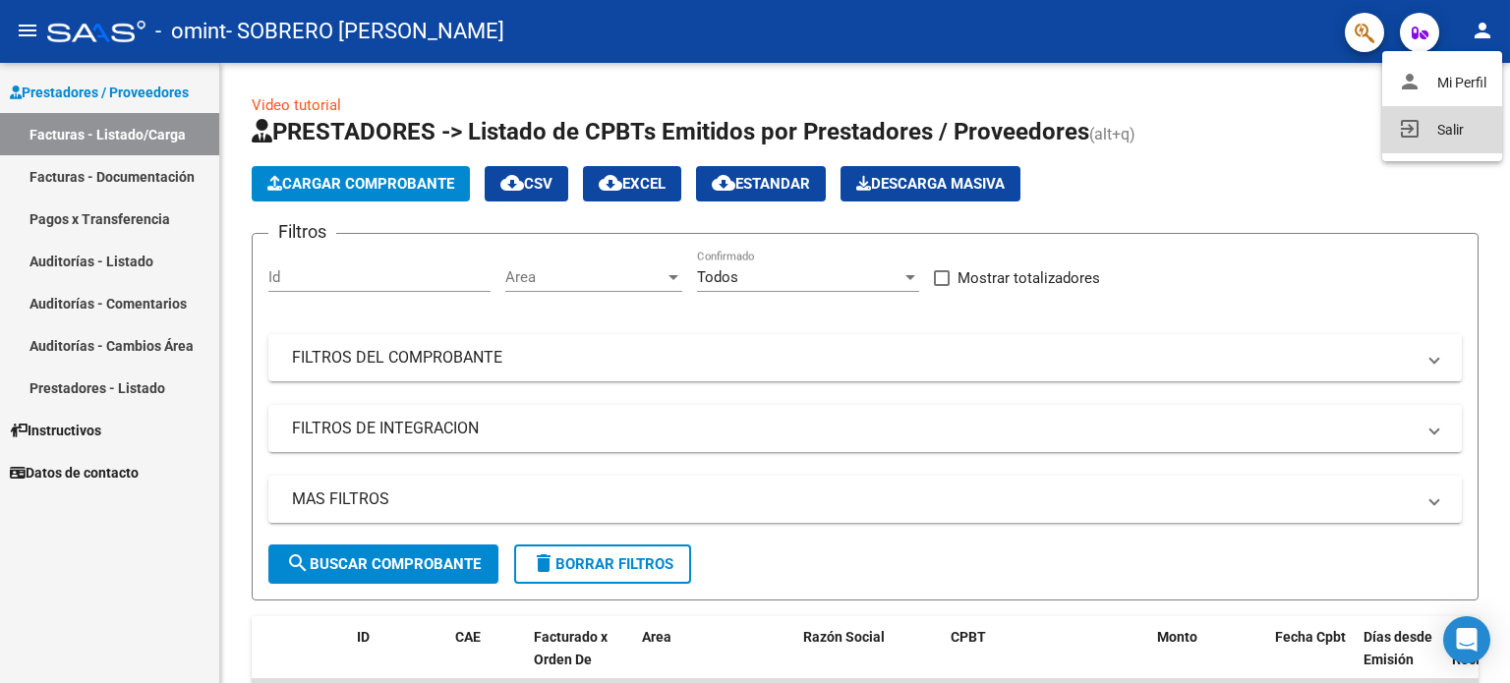
click at [1443, 133] on button "exit_to_app Salir" at bounding box center [1442, 129] width 120 height 47
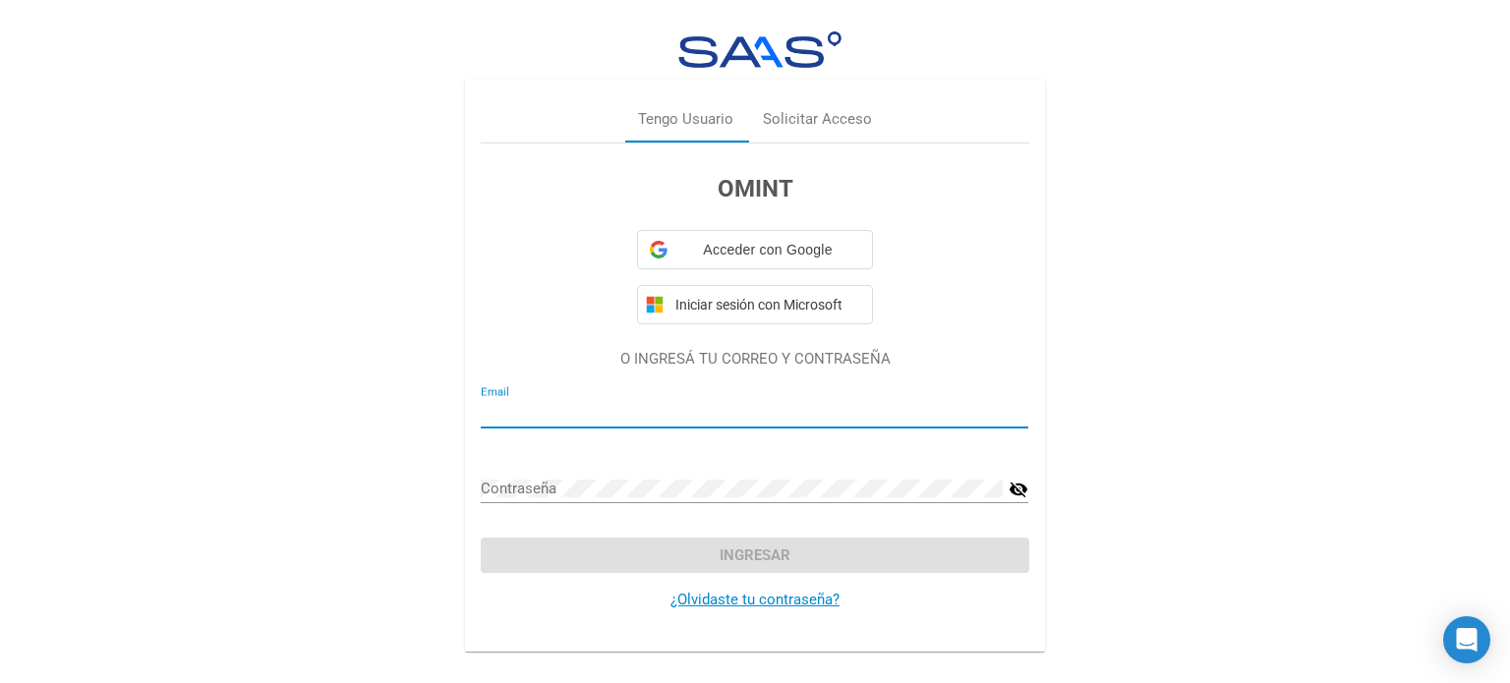
type input "[EMAIL_ADDRESS][DOMAIN_NAME]"
